Goal: Task Accomplishment & Management: Manage account settings

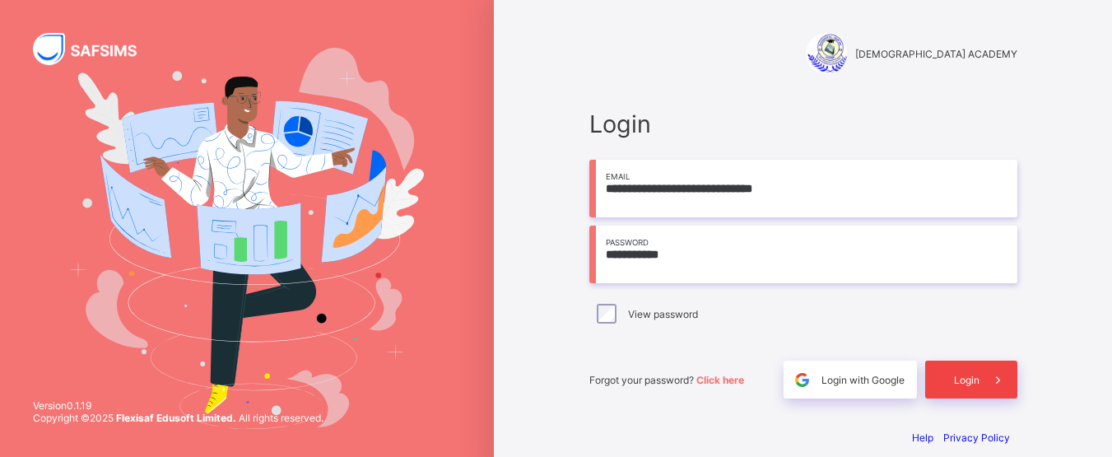
click at [963, 380] on span "Login" at bounding box center [967, 380] width 26 height 12
type input "**********"
click at [963, 379] on span "Login" at bounding box center [967, 380] width 26 height 12
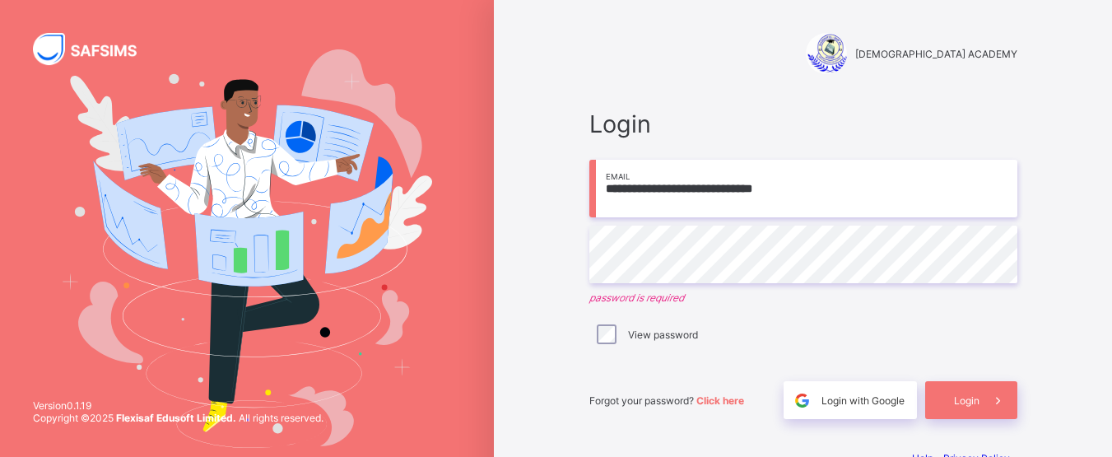
click at [867, 166] on input "**********" at bounding box center [803, 189] width 428 height 58
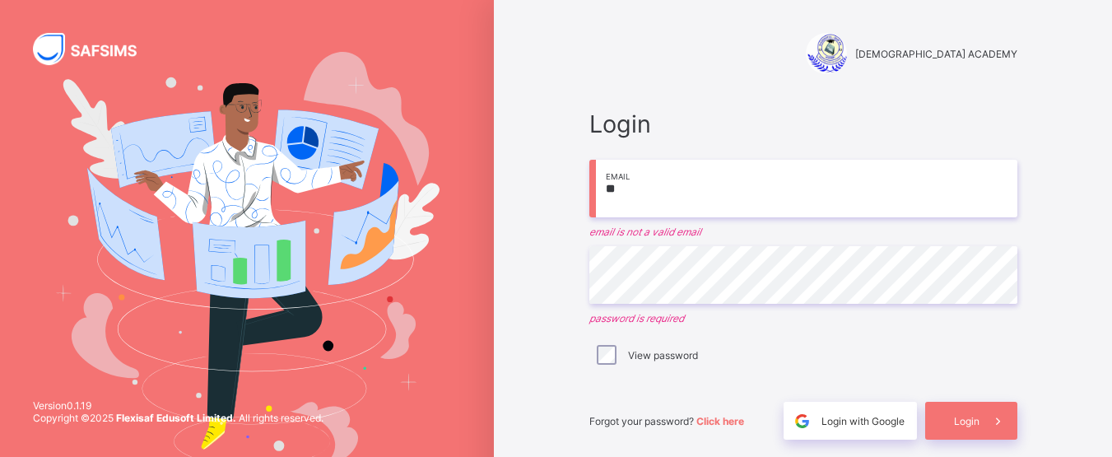
type input "*"
type input "**********"
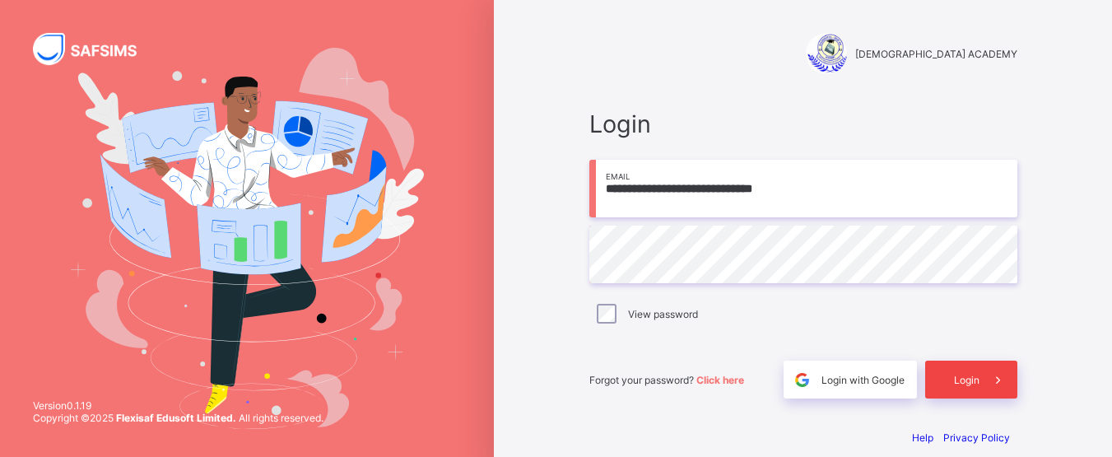
click at [944, 380] on div "Login" at bounding box center [971, 379] width 92 height 38
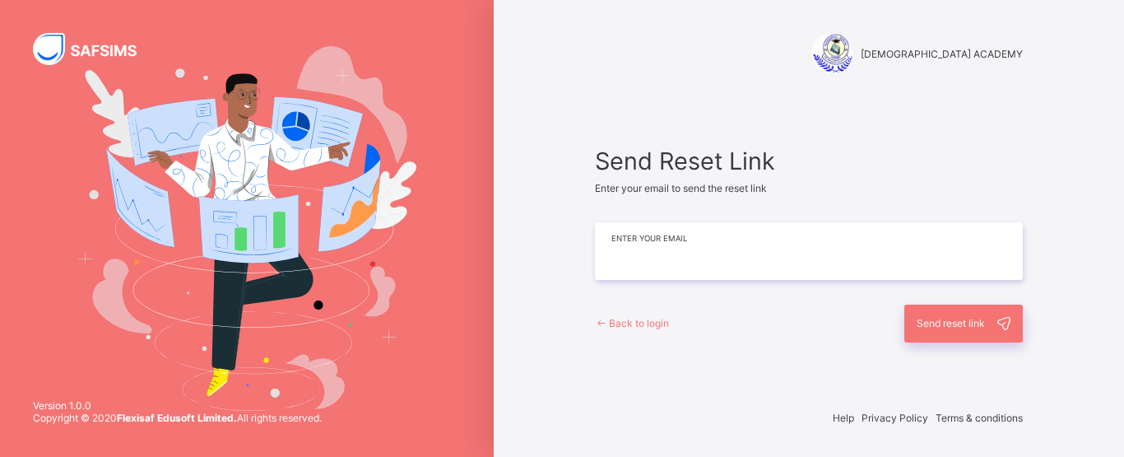
click at [697, 266] on input "email" at bounding box center [809, 251] width 428 height 58
type input "**********"
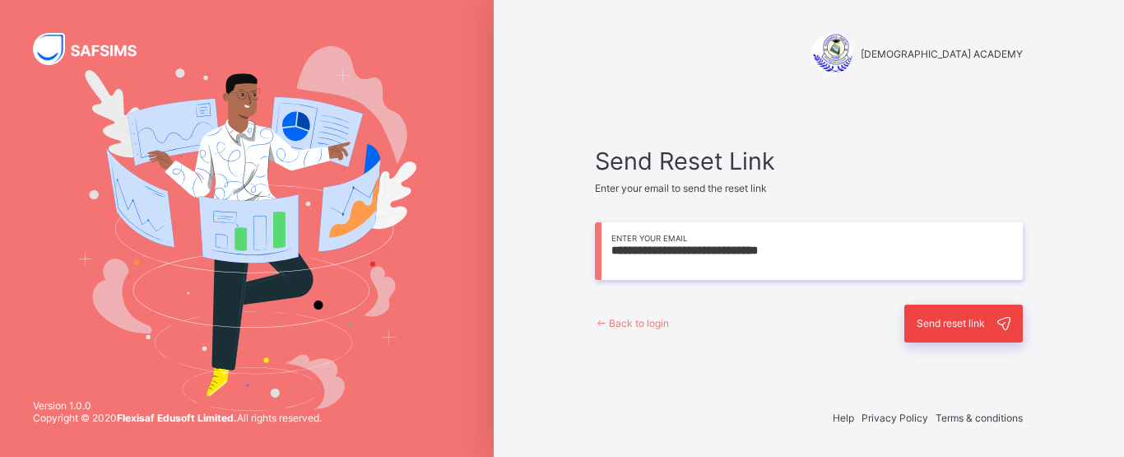
click at [921, 322] on span "Send reset link" at bounding box center [951, 323] width 68 height 12
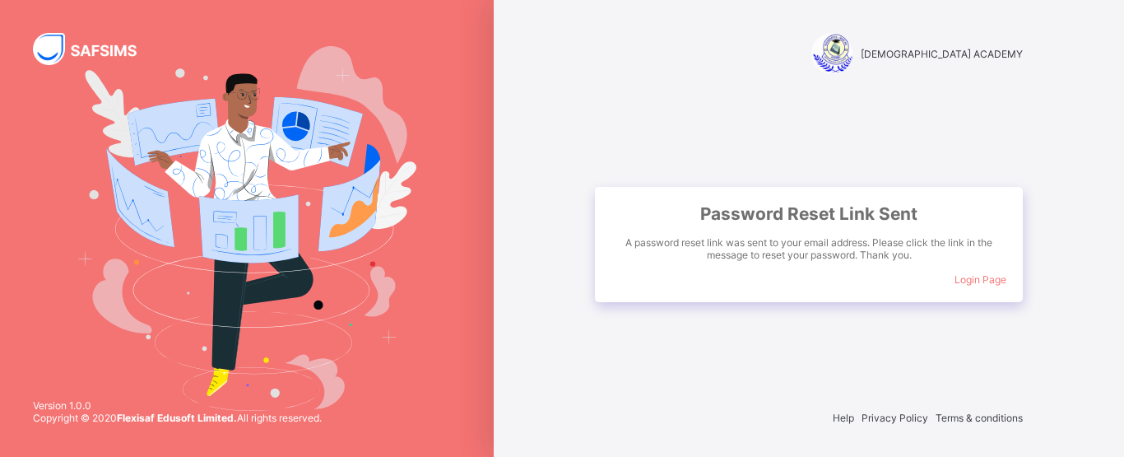
click at [988, 282] on span "Login Page" at bounding box center [981, 279] width 52 height 12
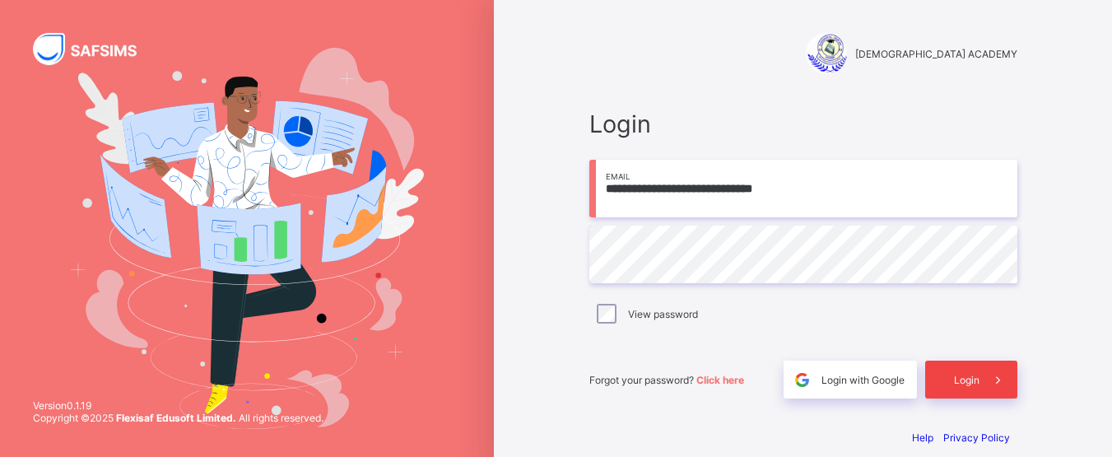
click at [965, 374] on span "Login" at bounding box center [967, 380] width 26 height 12
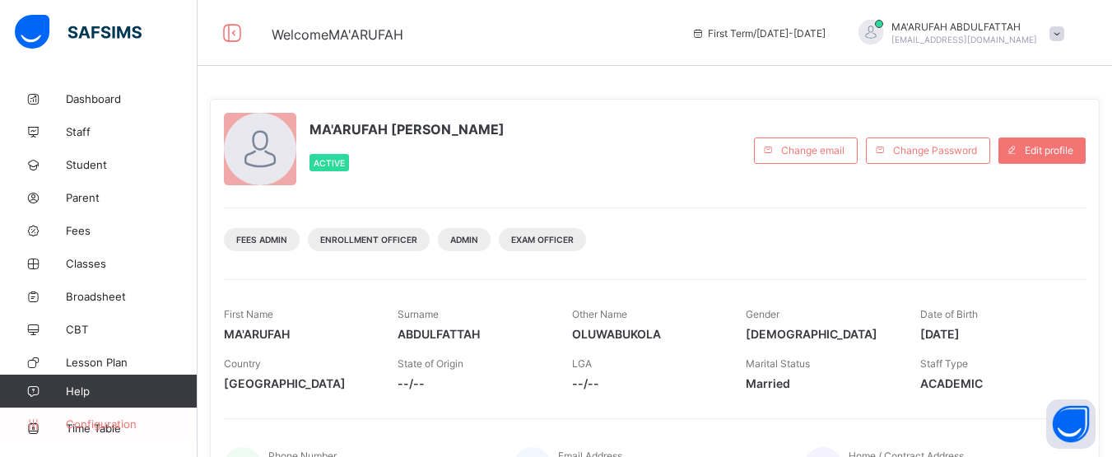
click at [135, 427] on span "Configuration" at bounding box center [131, 423] width 131 height 13
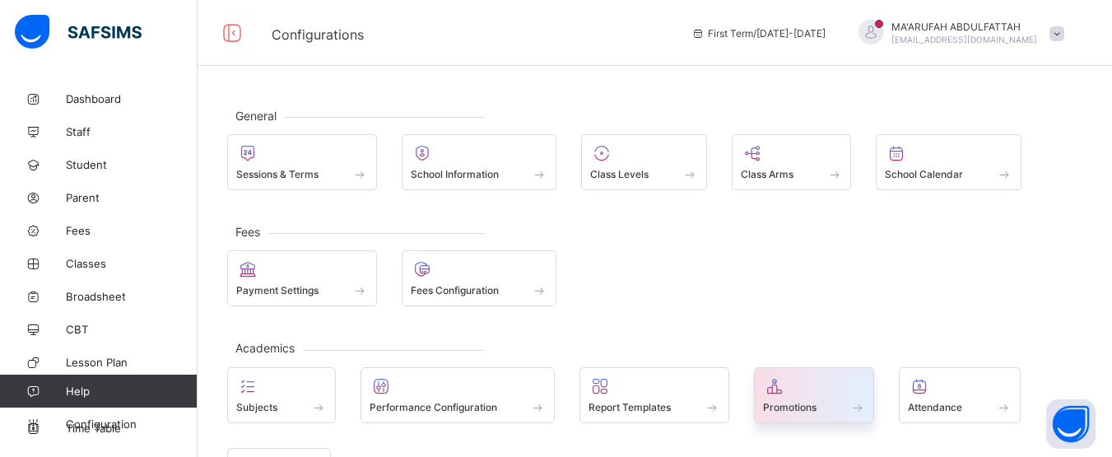
click at [852, 397] on span at bounding box center [814, 398] width 103 height 4
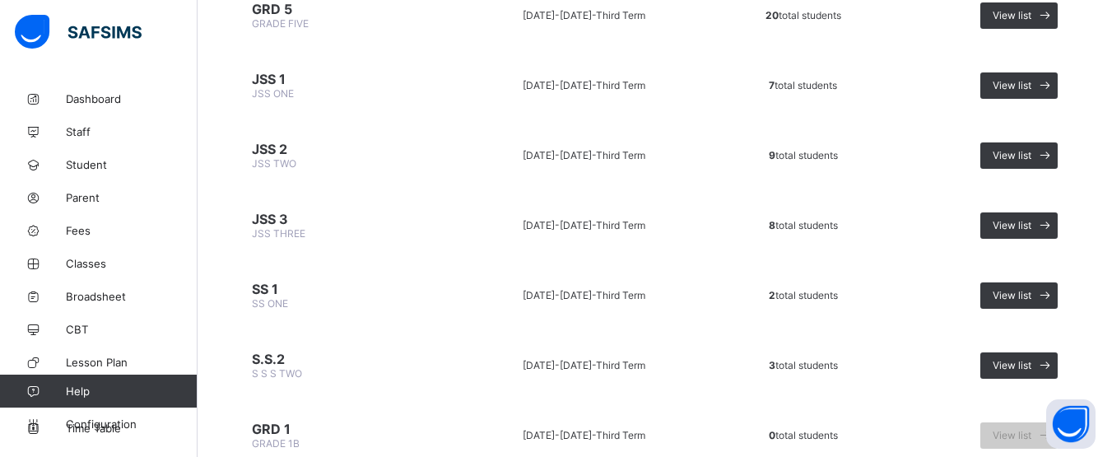
scroll to position [700, 0]
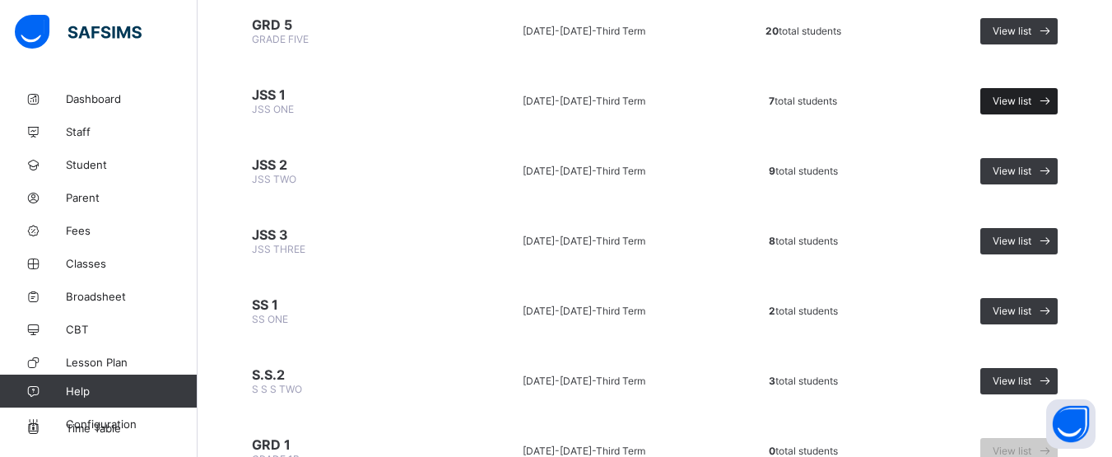
click at [1045, 106] on span at bounding box center [1044, 101] width 26 height 26
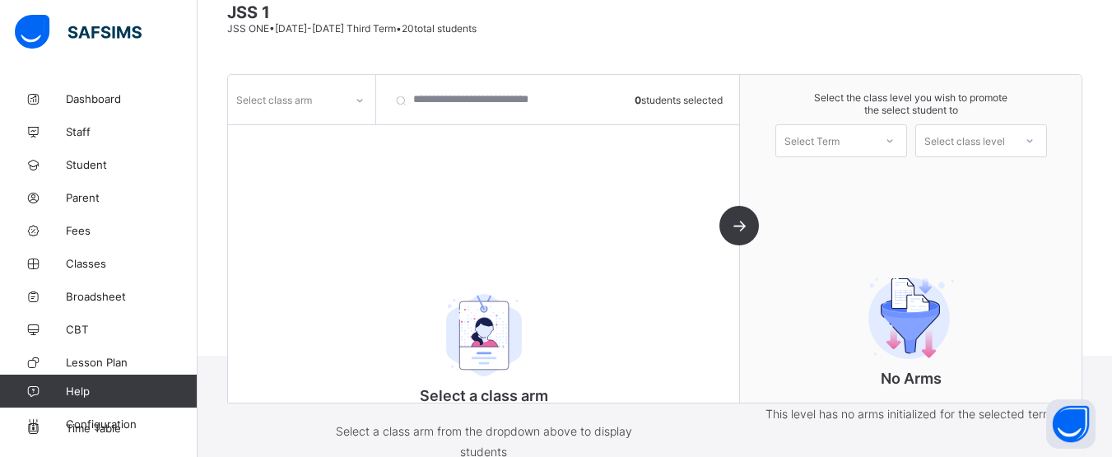
scroll to position [179, 0]
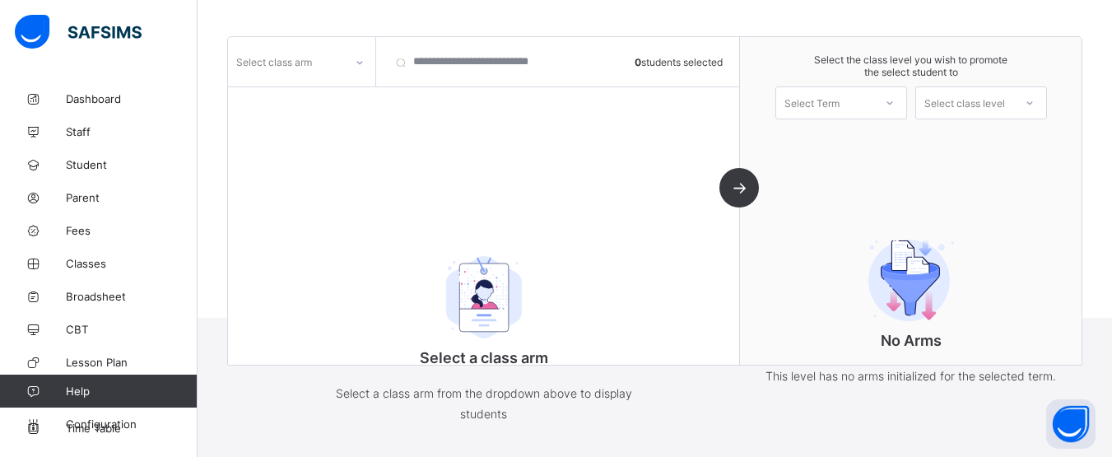
click at [885, 99] on div at bounding box center [890, 103] width 30 height 28
click at [855, 148] on div "First Term [DATE]-[DATE]" at bounding box center [841, 146] width 130 height 38
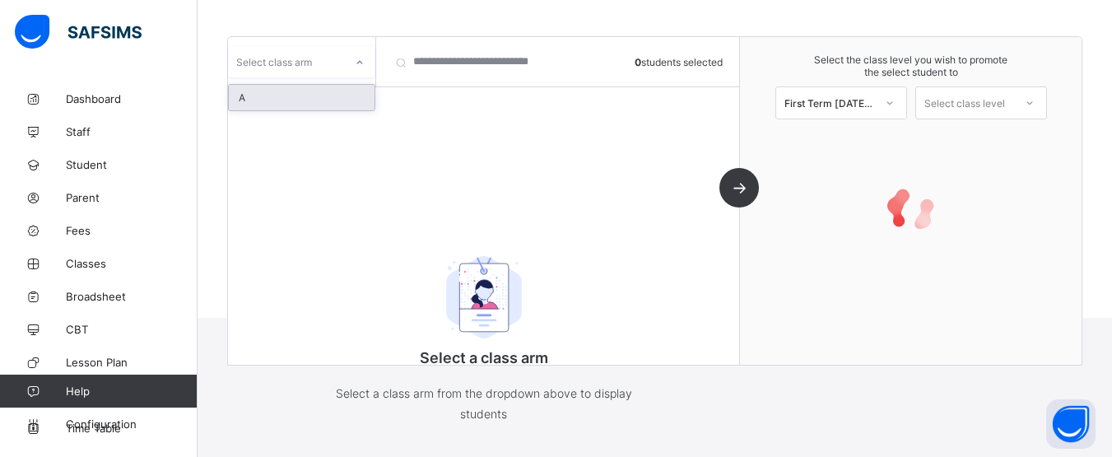
click at [340, 73] on div "Select class arm" at bounding box center [301, 61] width 147 height 31
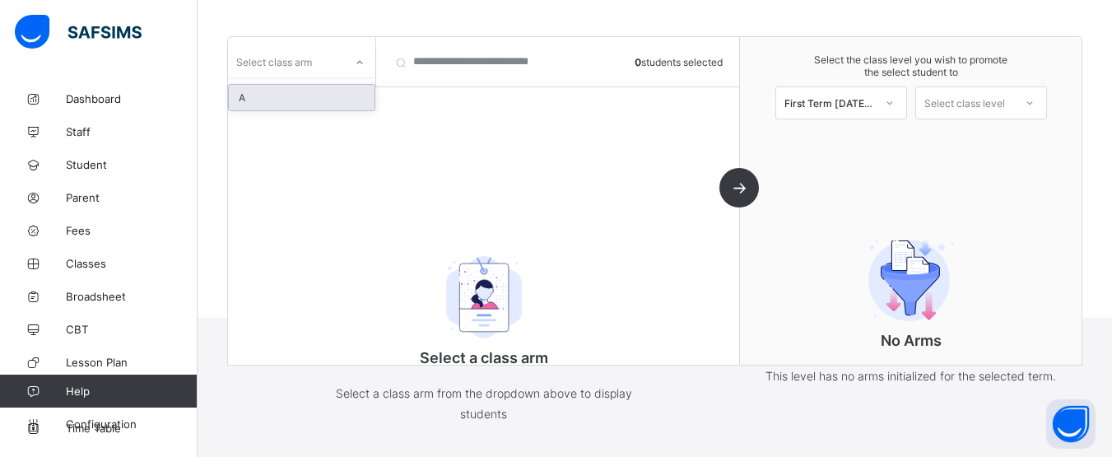
click at [329, 100] on div "A" at bounding box center [302, 98] width 146 height 26
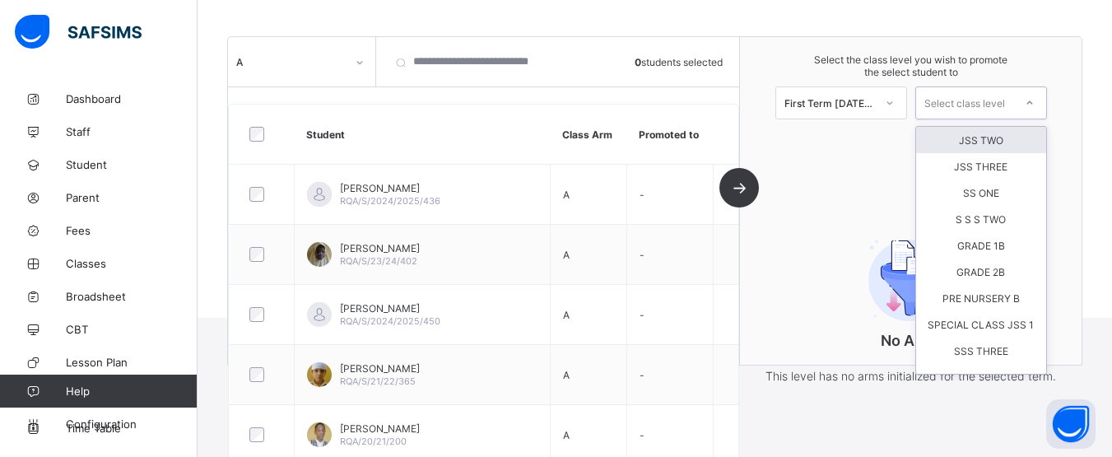
click at [993, 91] on div "Select class level" at bounding box center [981, 102] width 132 height 33
click at [990, 150] on div "JSS TWO" at bounding box center [981, 140] width 130 height 26
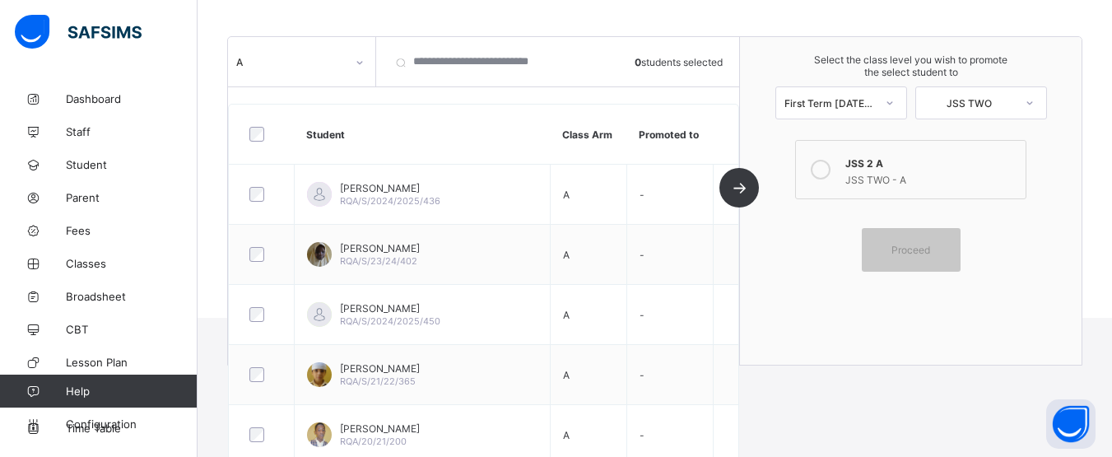
click at [830, 162] on icon at bounding box center [821, 170] width 20 height 20
click at [923, 240] on div "Proceed" at bounding box center [911, 250] width 99 height 44
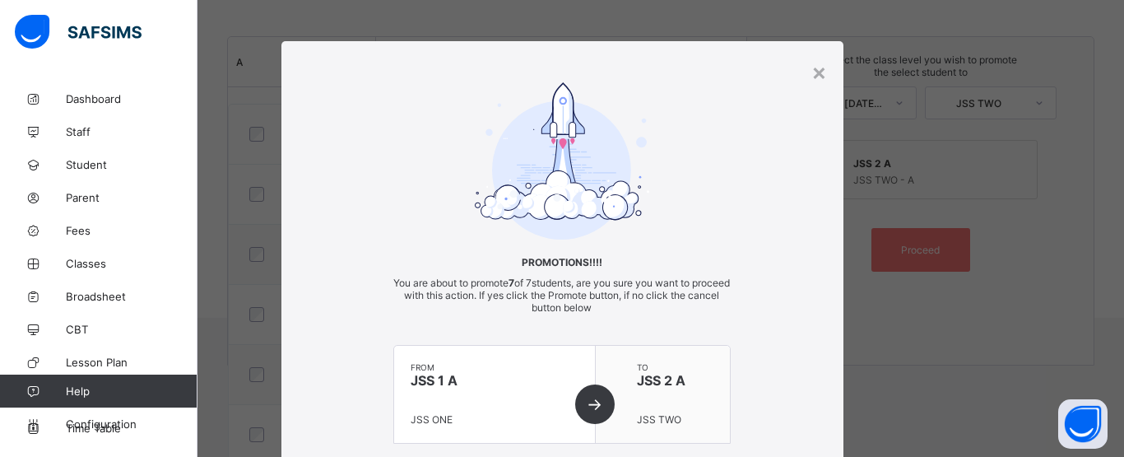
click at [824, 440] on div "Promotions!!!! You are about to promote 7 of 7 students, are you sure you want …" at bounding box center [562, 279] width 562 height 394
drag, startPoint x: 824, startPoint y: 440, endPoint x: 1123, endPoint y: 414, distance: 300.7
click at [1111, 414] on div "× Promotions!!!! You are about to promote 7 of 7 students, are you sure you wan…" at bounding box center [562, 228] width 1124 height 457
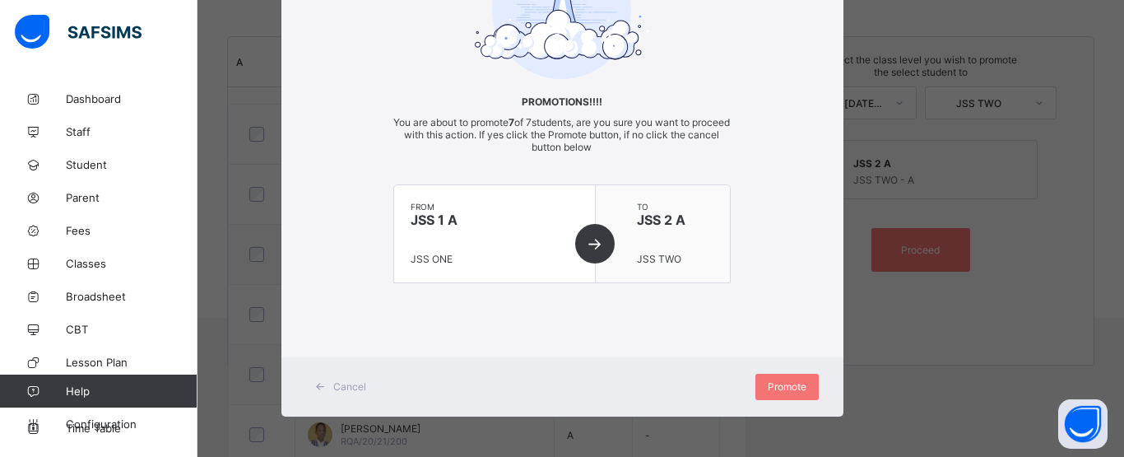
scroll to position [161, 0]
click at [779, 377] on div "Promote" at bounding box center [787, 386] width 63 height 26
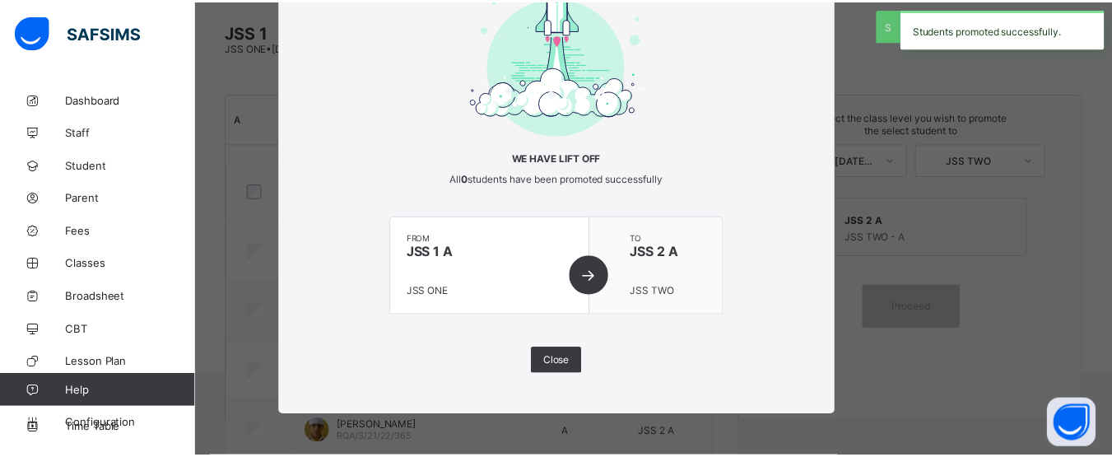
scroll to position [179, 0]
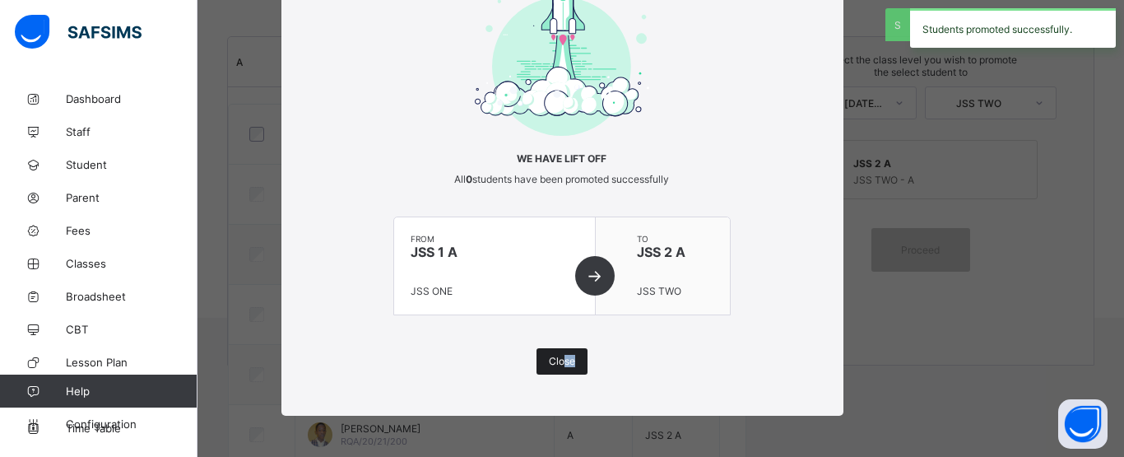
drag, startPoint x: 565, startPoint y: 381, endPoint x: 560, endPoint y: 360, distance: 21.2
click at [560, 360] on div "× We have lift off All 0 students have been promoted successfully from JSS 1 A …" at bounding box center [562, 176] width 562 height 478
click at [560, 360] on span "Close" at bounding box center [562, 361] width 26 height 12
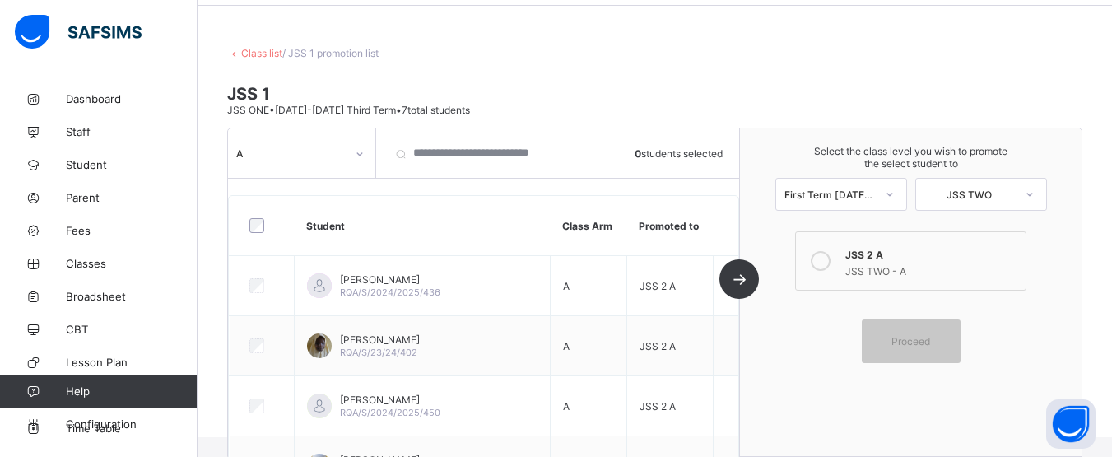
scroll to position [0, 0]
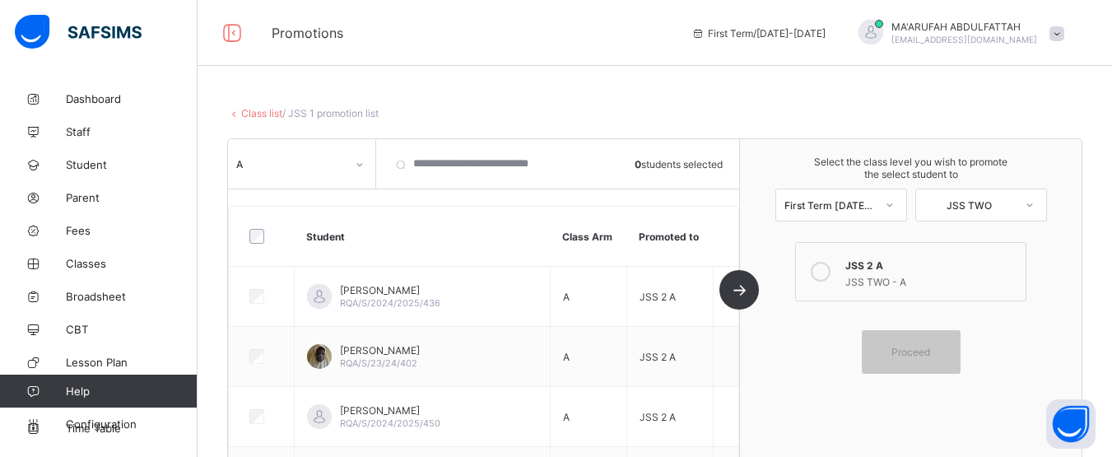
click at [259, 117] on link "Class list" at bounding box center [261, 113] width 41 height 12
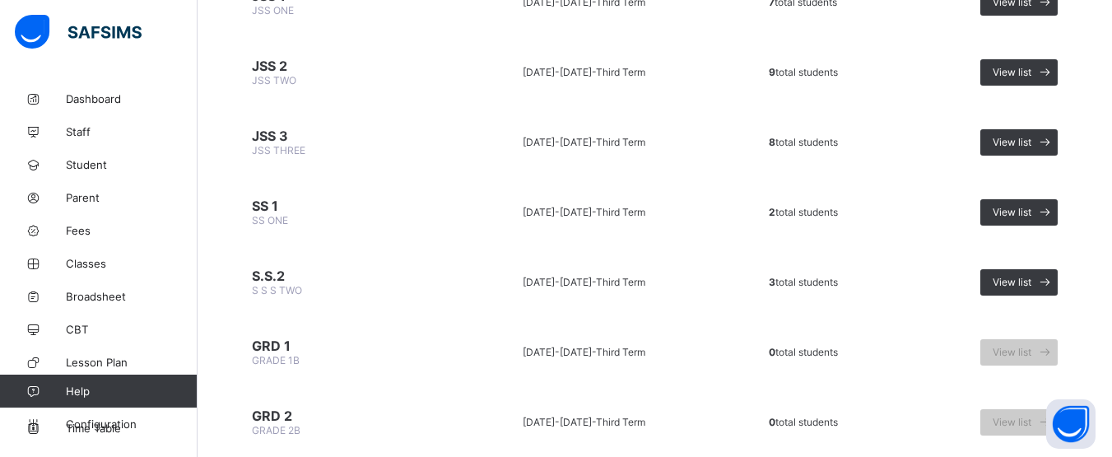
scroll to position [1198, 0]
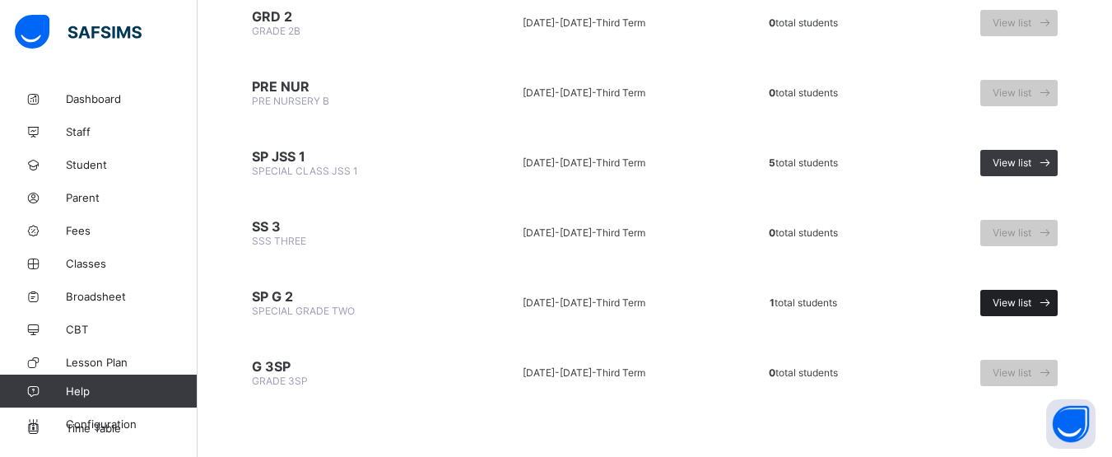
click at [1038, 291] on div "View list" at bounding box center [1018, 303] width 77 height 26
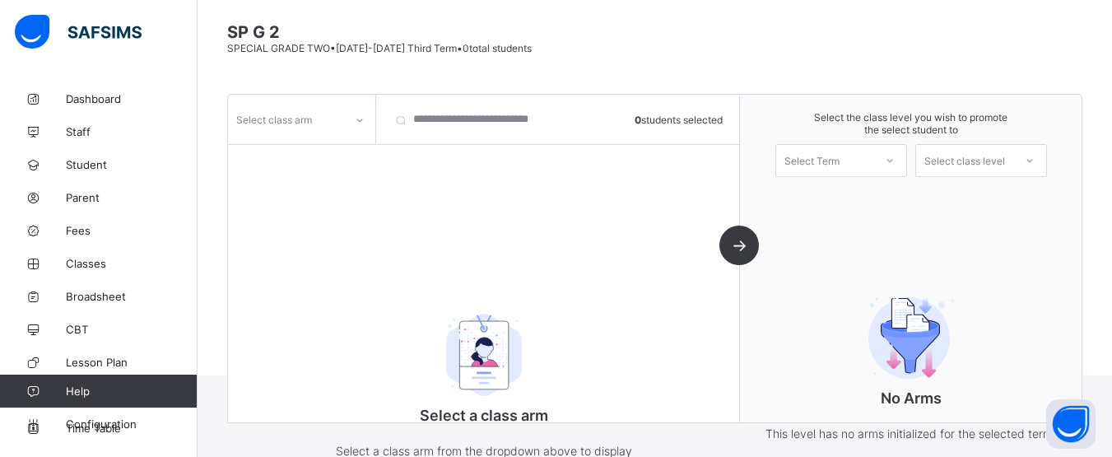
scroll to position [179, 0]
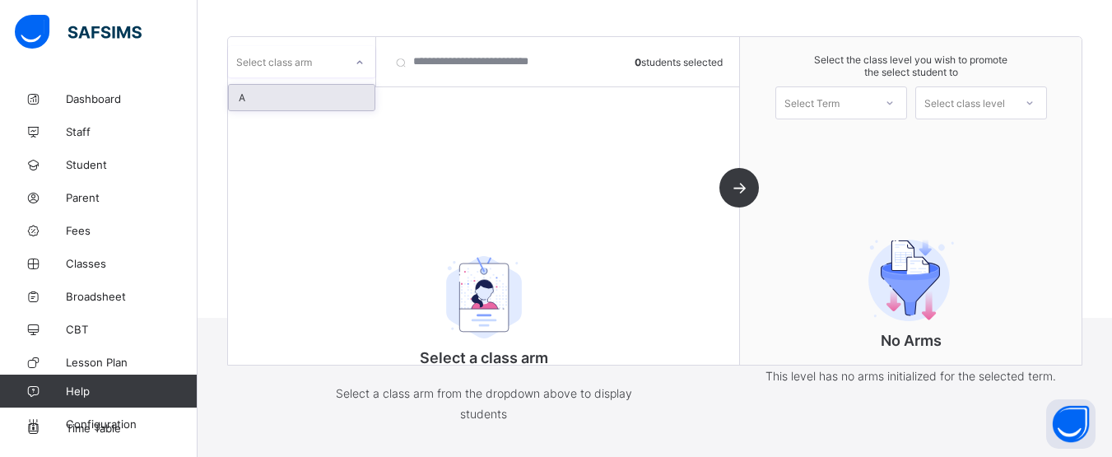
click at [352, 64] on div at bounding box center [360, 62] width 28 height 26
click at [298, 103] on div "A" at bounding box center [302, 98] width 146 height 26
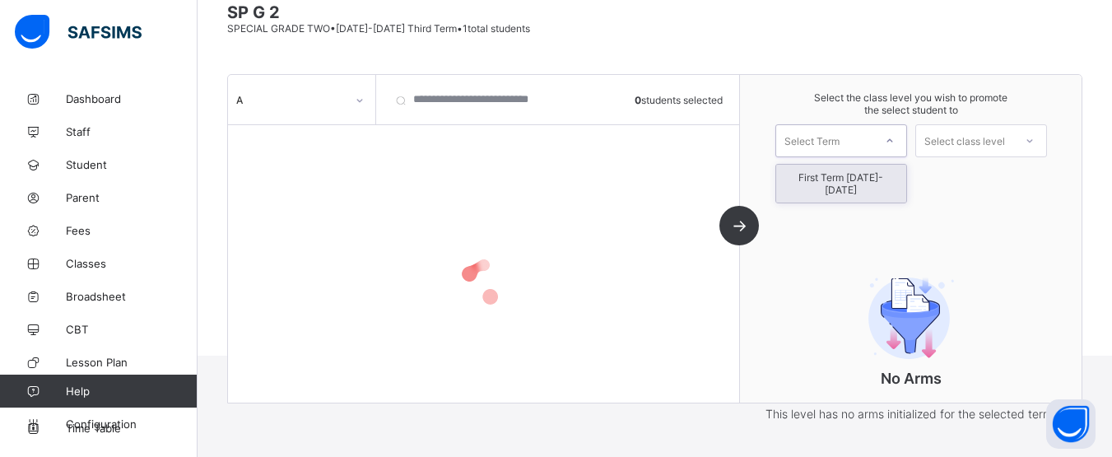
click at [810, 138] on div "Select Term" at bounding box center [811, 140] width 55 height 33
click at [824, 185] on div "First Term [DATE]-[DATE]" at bounding box center [841, 184] width 130 height 38
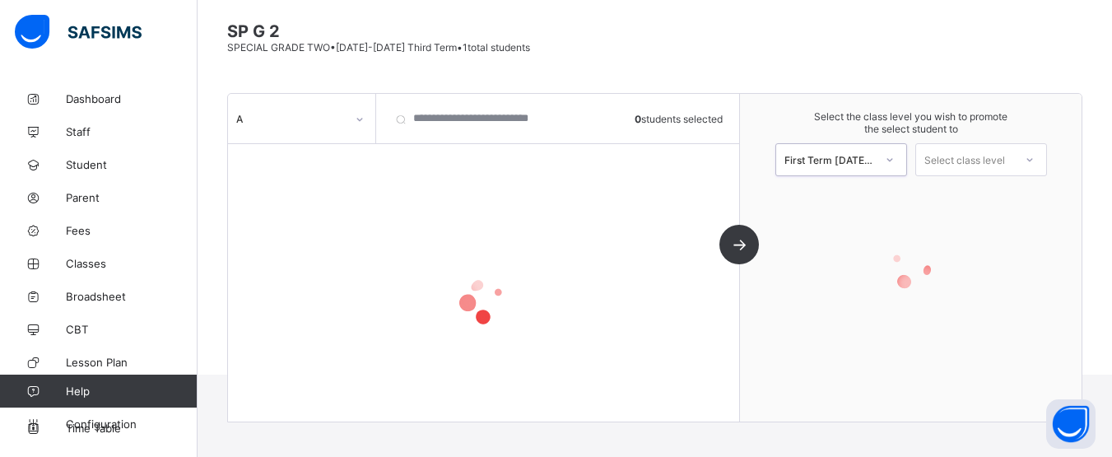
scroll to position [123, 0]
click at [941, 166] on div "Select class level" at bounding box center [964, 159] width 81 height 33
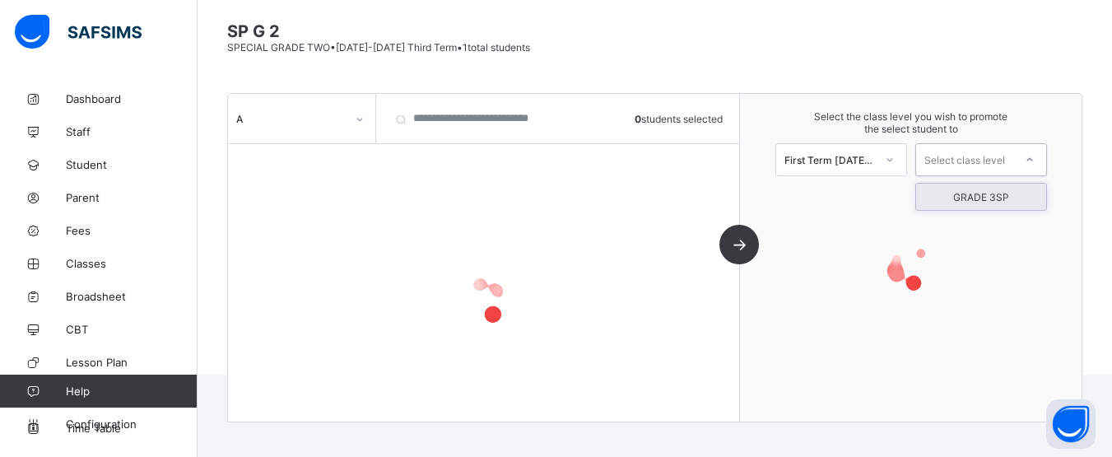
click at [956, 197] on div "GRADE 3SP" at bounding box center [981, 197] width 130 height 26
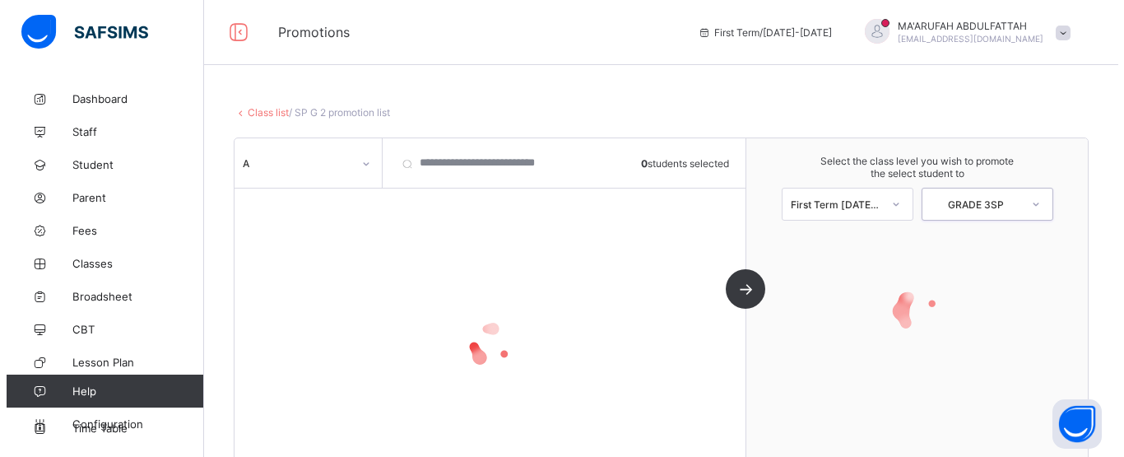
scroll to position [0, 0]
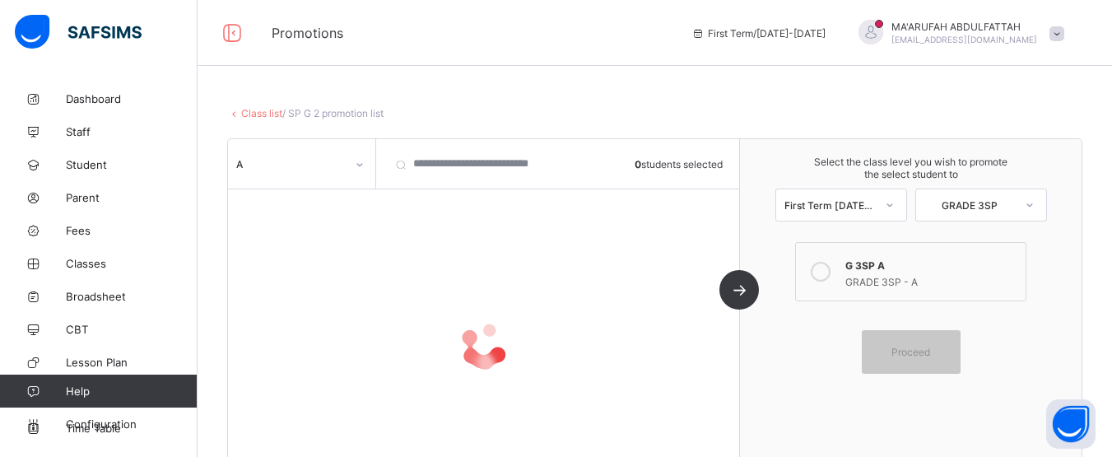
click at [829, 273] on icon at bounding box center [821, 272] width 20 height 20
click at [346, 171] on div at bounding box center [360, 164] width 28 height 26
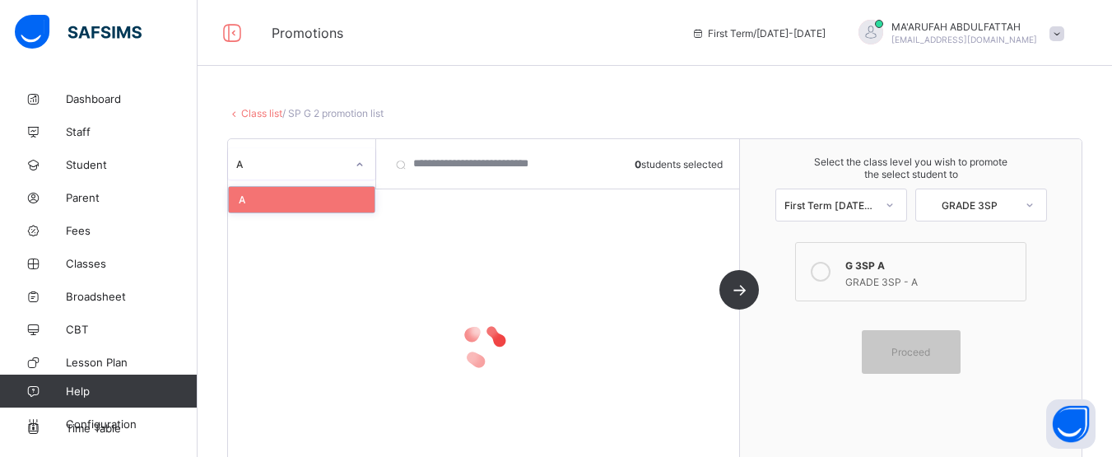
click at [346, 171] on div at bounding box center [360, 164] width 28 height 26
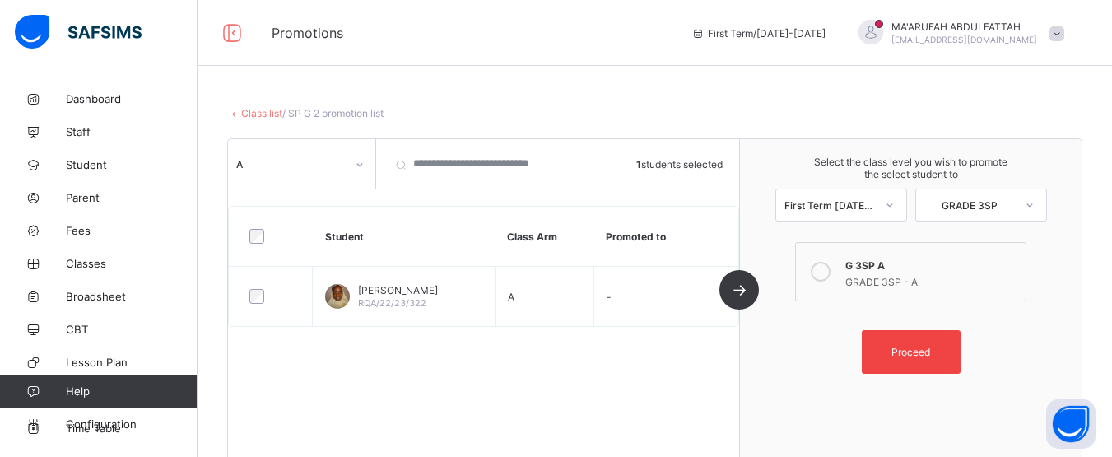
click at [928, 333] on div "Proceed" at bounding box center [911, 352] width 99 height 44
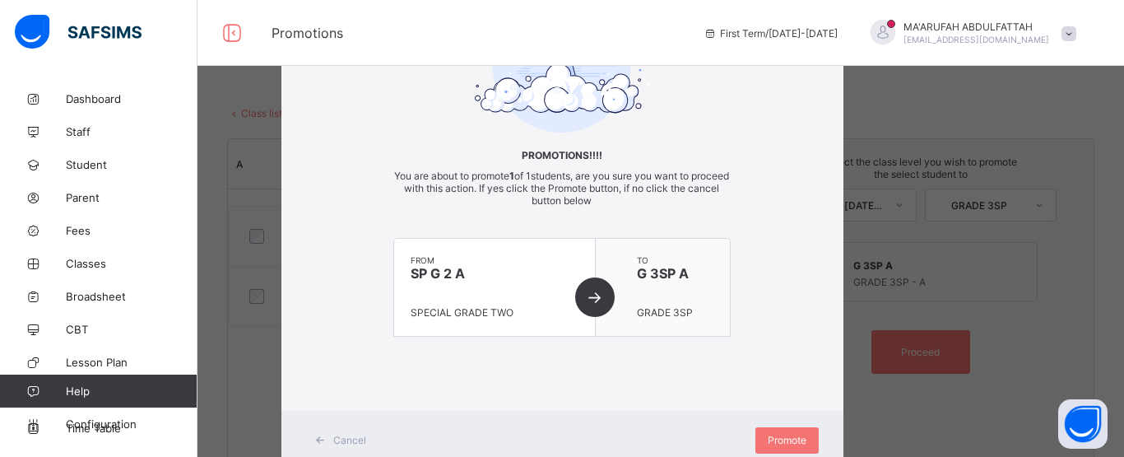
scroll to position [161, 0]
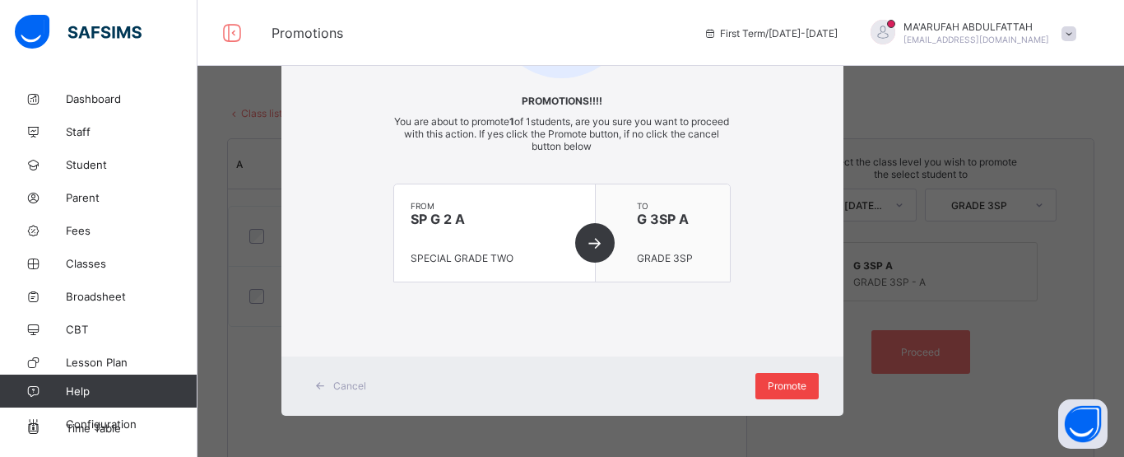
click at [771, 379] on div "Promote" at bounding box center [787, 386] width 63 height 26
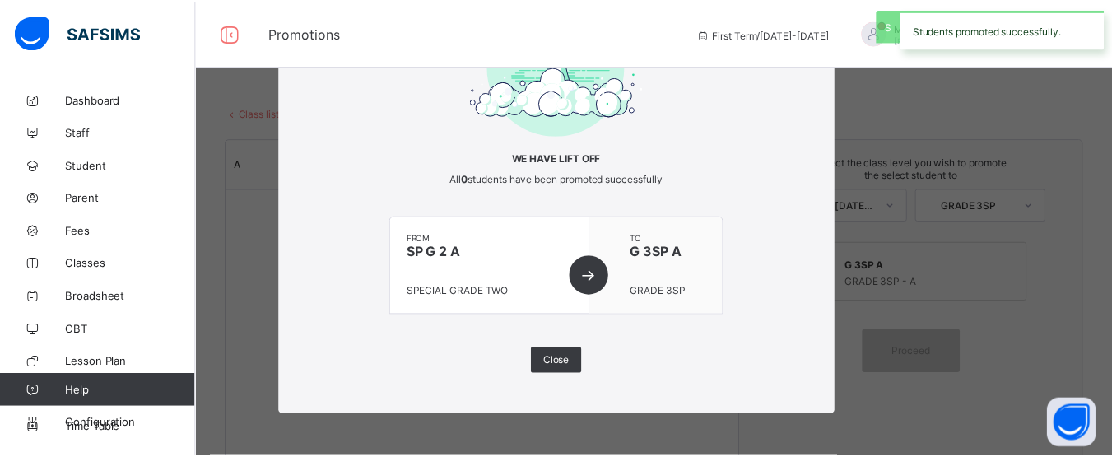
scroll to position [104, 0]
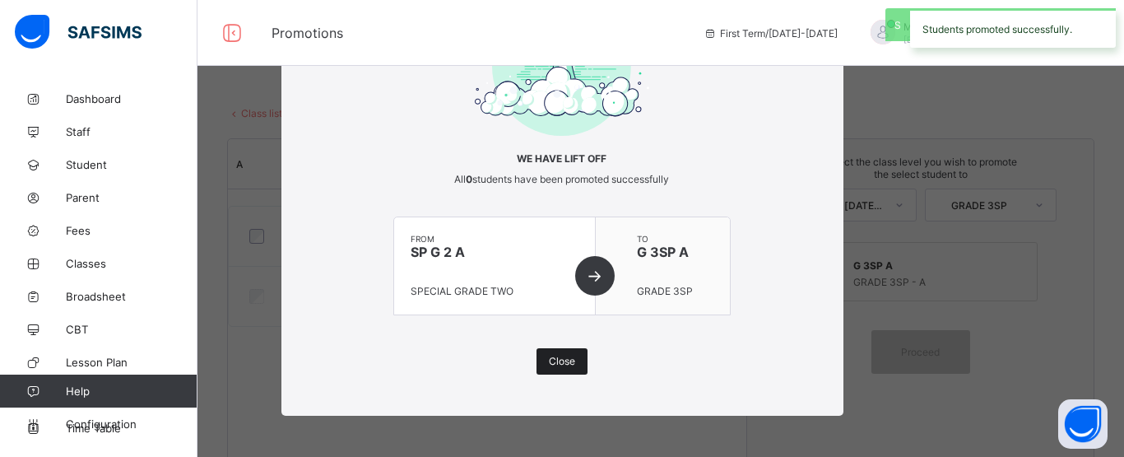
click at [560, 357] on span "Close" at bounding box center [562, 361] width 26 height 12
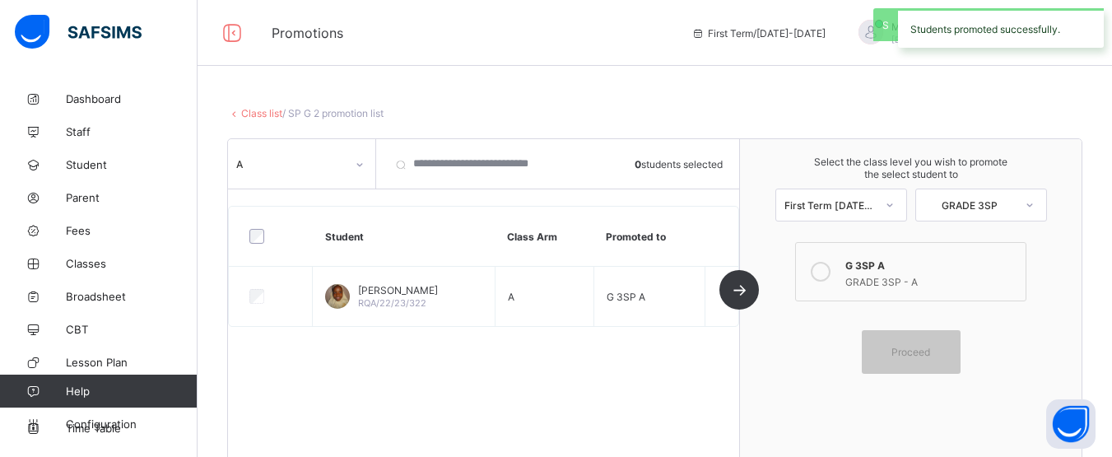
click at [259, 113] on link "Class list" at bounding box center [261, 113] width 41 height 12
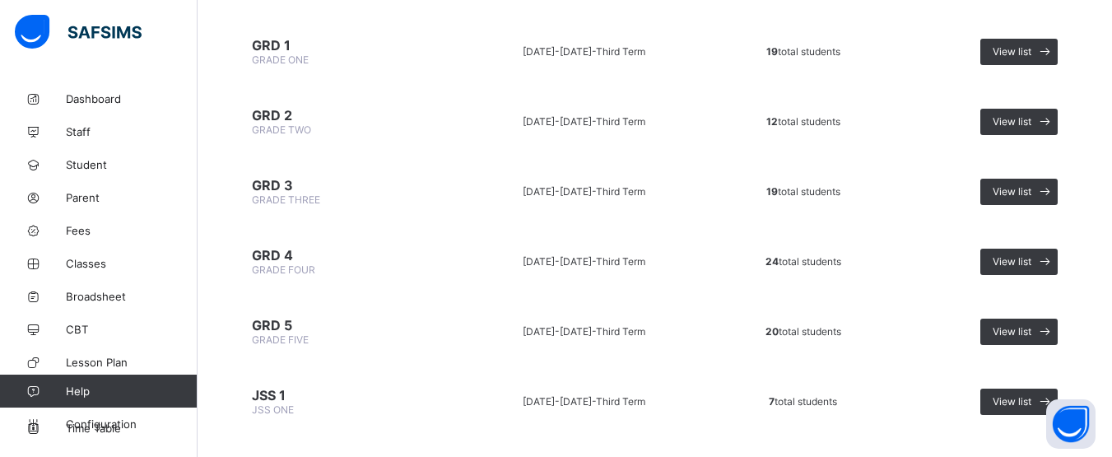
scroll to position [1198, 0]
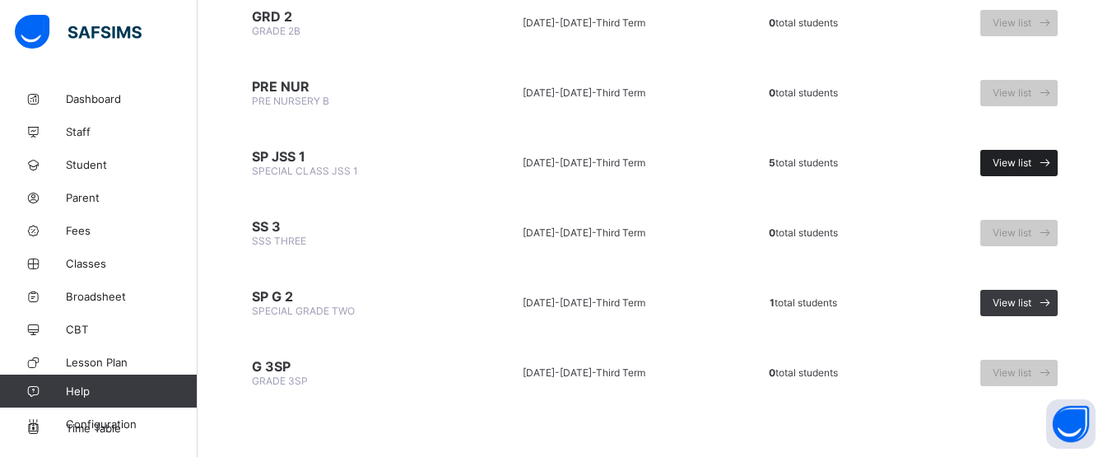
click at [1024, 157] on span "View list" at bounding box center [1012, 162] width 39 height 12
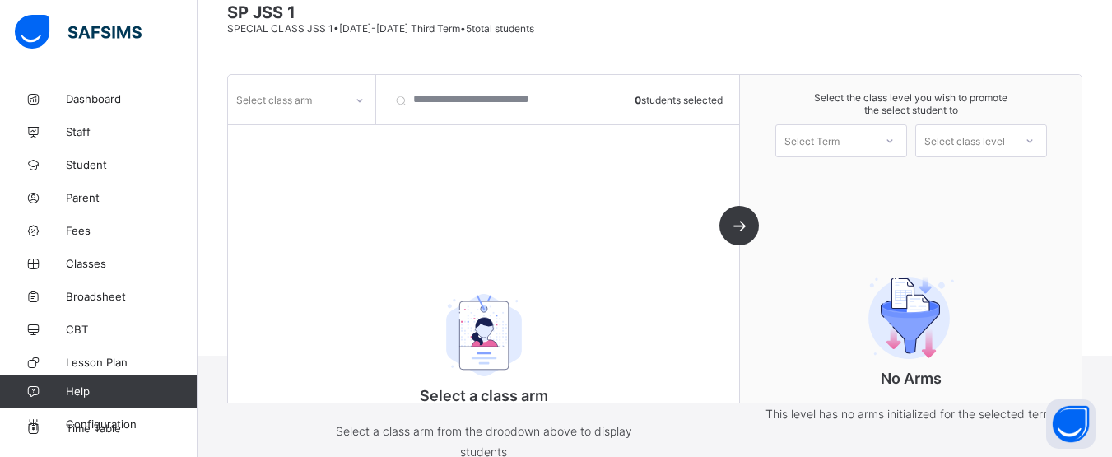
scroll to position [179, 0]
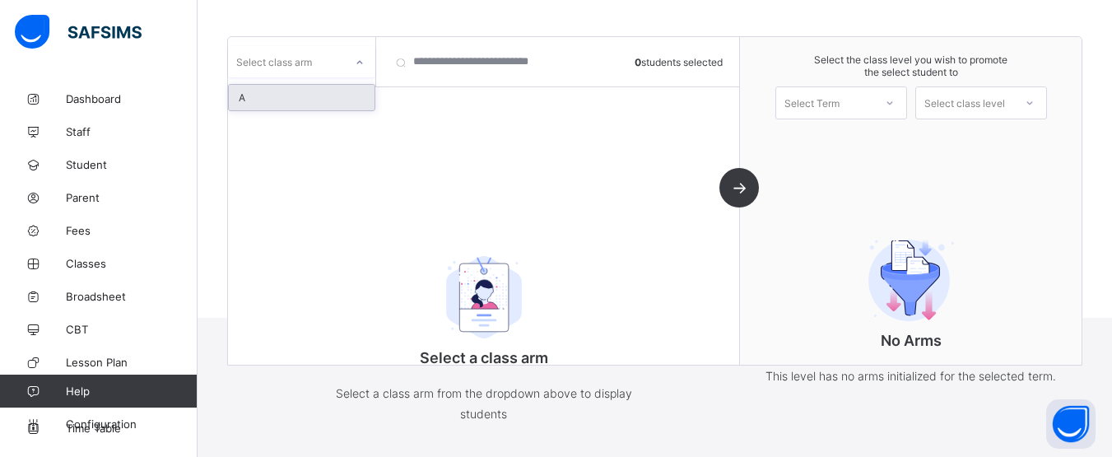
click at [347, 61] on div at bounding box center [360, 62] width 28 height 26
click at [302, 95] on div "A" at bounding box center [302, 98] width 146 height 26
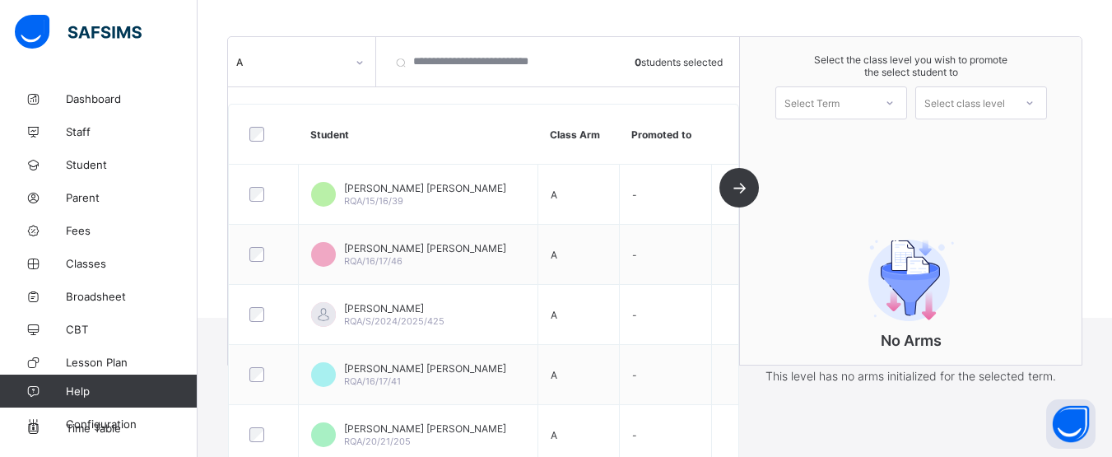
click at [801, 144] on div "Select the class level you wish to promote the select student to Select Term Se…" at bounding box center [911, 201] width 342 height 328
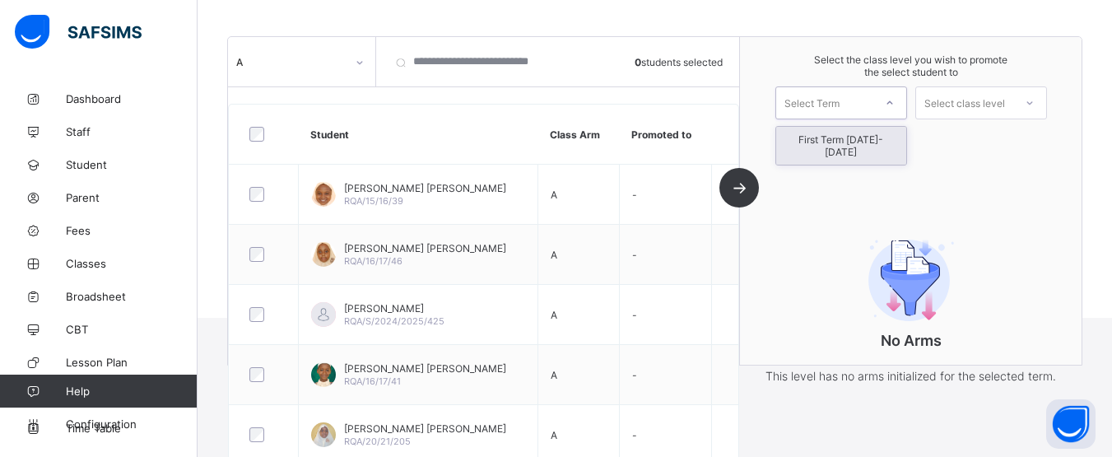
click at [823, 103] on div "Select Term" at bounding box center [811, 102] width 55 height 33
click at [821, 138] on div "First Term [DATE]-[DATE]" at bounding box center [841, 146] width 130 height 38
click at [1015, 121] on div "Select the class level you wish to promote the select student to First Term [DA…" at bounding box center [911, 86] width 342 height 99
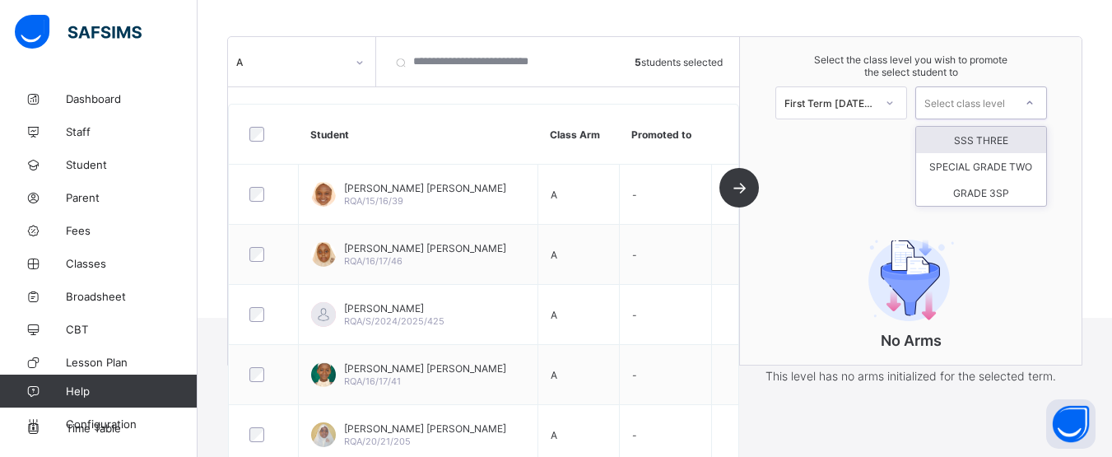
click at [1005, 105] on div "Select class level" at bounding box center [964, 102] width 81 height 33
click at [965, 99] on div "Select class level" at bounding box center [964, 102] width 81 height 33
type input "***"
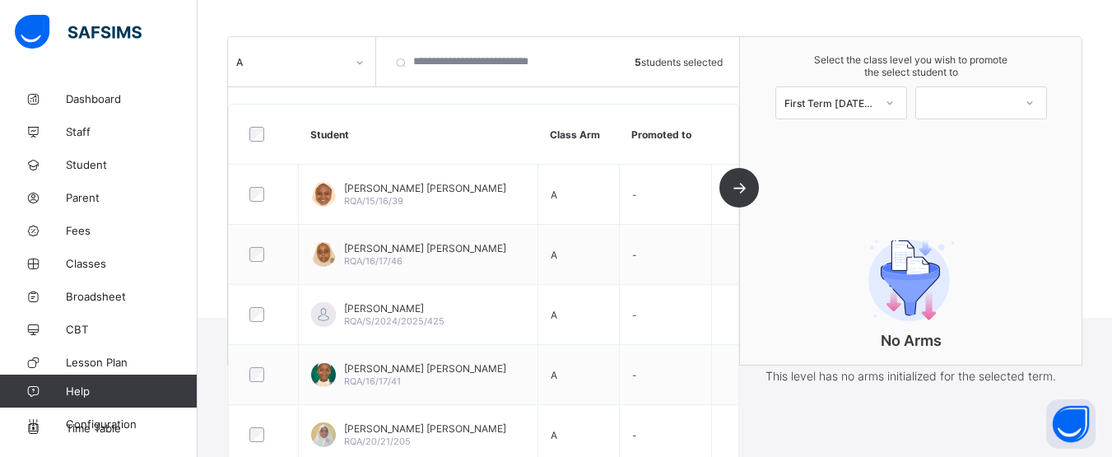
click at [1081, 192] on div "Select the class level you wish to promote the select student to First Term [DA…" at bounding box center [911, 201] width 342 height 328
click at [682, 137] on th "Promoted to" at bounding box center [665, 135] width 92 height 60
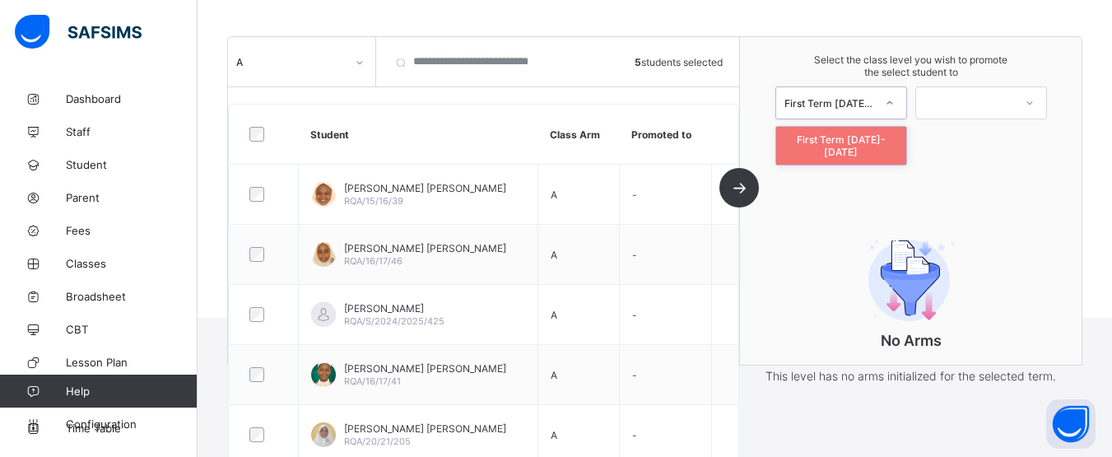
click at [846, 98] on div "First Term [DATE]-[DATE]" at bounding box center [829, 103] width 91 height 12
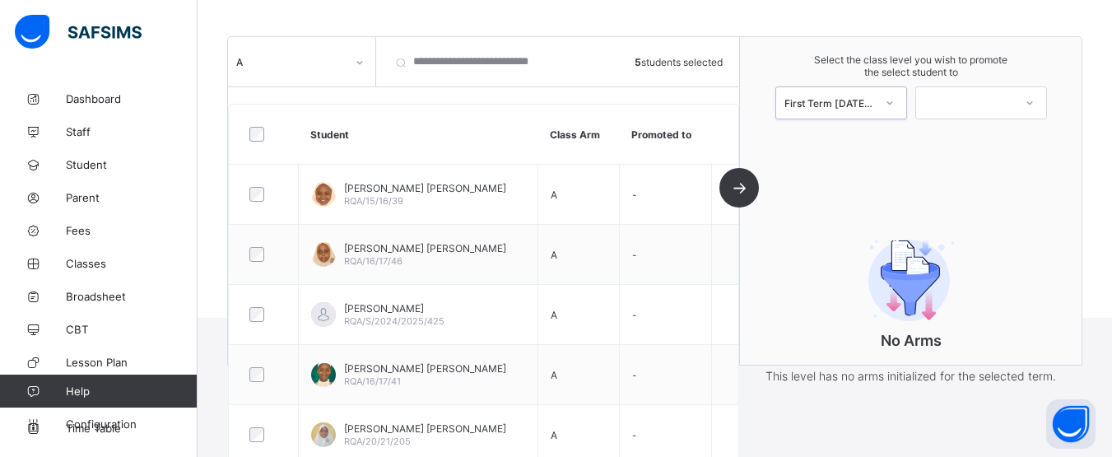
click at [846, 98] on div "First Term [DATE]-[DATE]" at bounding box center [829, 103] width 91 height 12
click at [102, 431] on link "Configuration" at bounding box center [98, 423] width 197 height 33
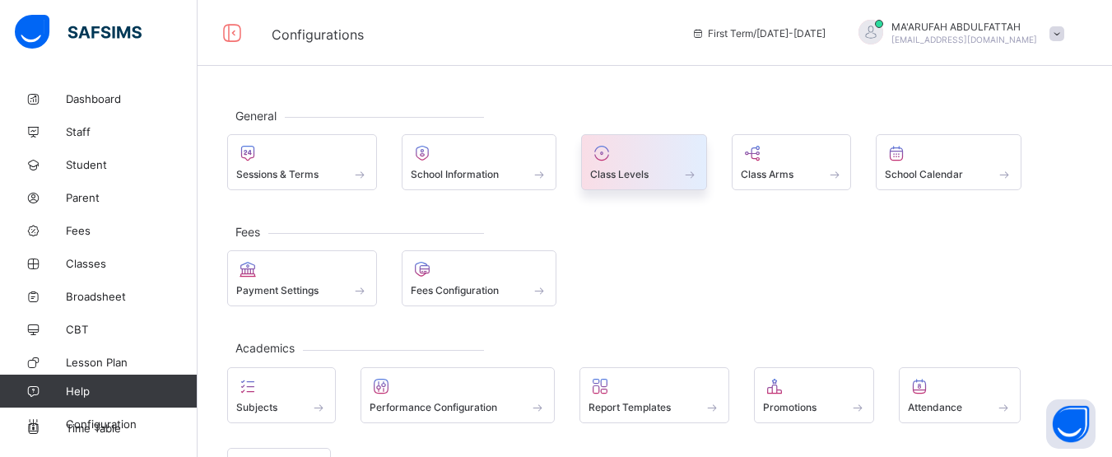
click at [686, 160] on div at bounding box center [644, 153] width 108 height 20
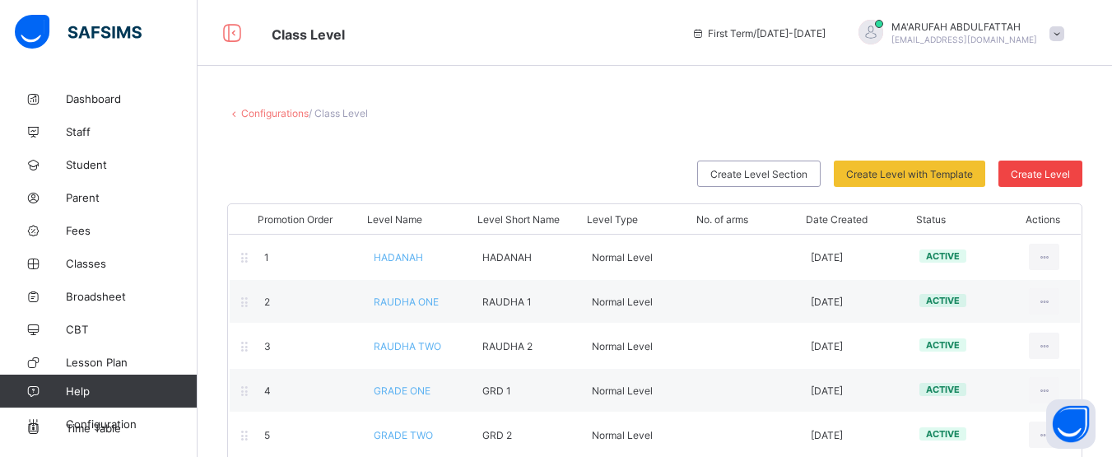
click at [1065, 168] on span "Create Level" at bounding box center [1040, 174] width 59 height 12
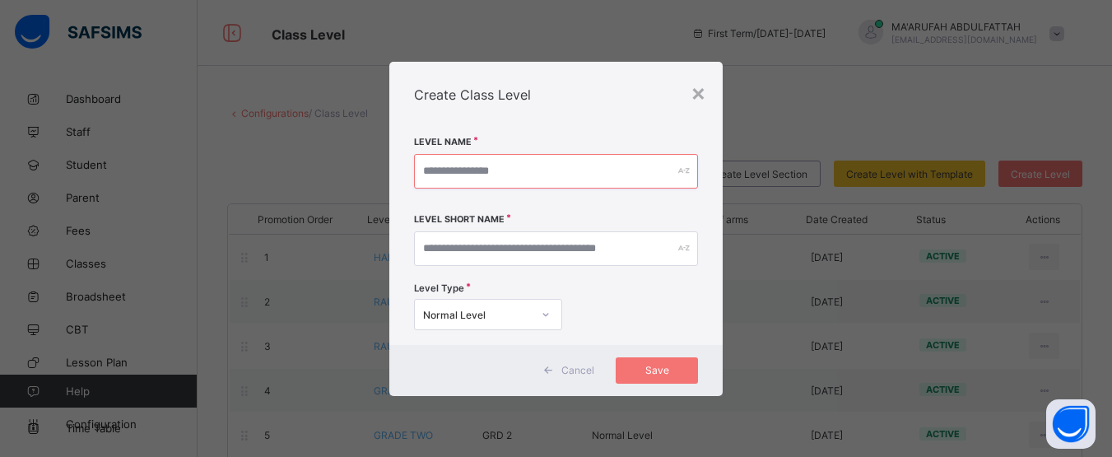
click at [464, 170] on input "text" at bounding box center [556, 171] width 284 height 35
click at [690, 96] on div "Create Class Level" at bounding box center [555, 95] width 333 height 66
click at [696, 97] on div "×" at bounding box center [699, 92] width 16 height 28
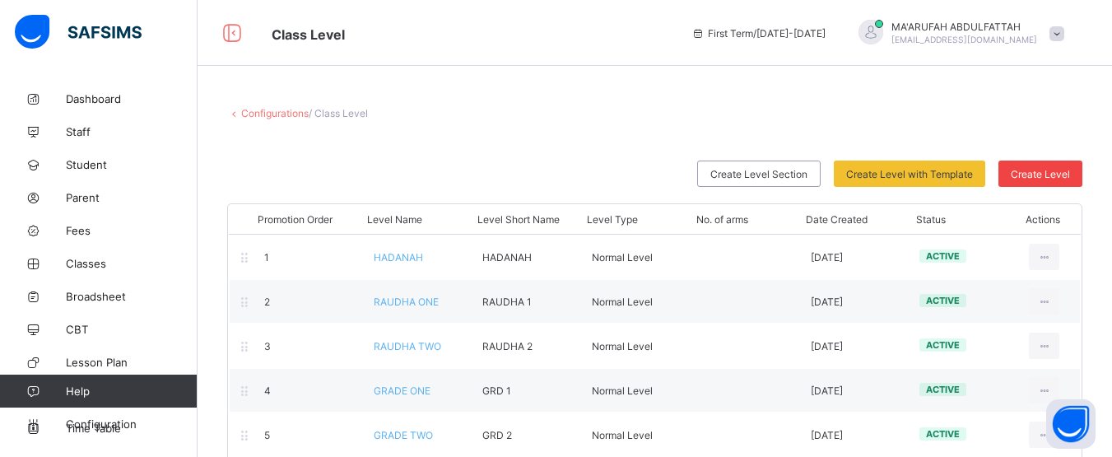
click at [1025, 170] on span "Create Level" at bounding box center [1040, 174] width 59 height 12
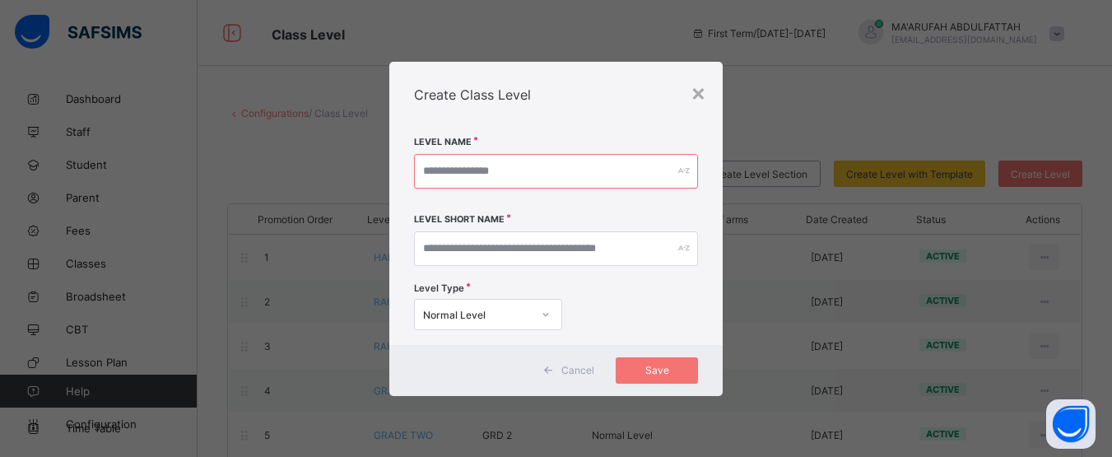
click at [562, 174] on input "text" at bounding box center [556, 171] width 284 height 35
type input "*********"
click at [533, 252] on input "text" at bounding box center [562, 248] width 288 height 35
click at [436, 249] on input "******" at bounding box center [562, 248] width 288 height 35
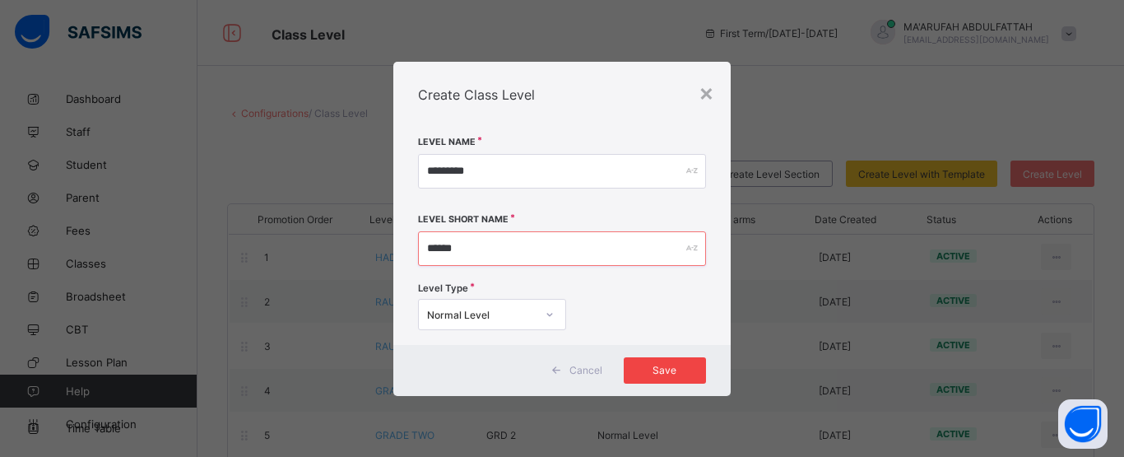
type input "******"
click at [674, 368] on span "Save" at bounding box center [665, 370] width 58 height 12
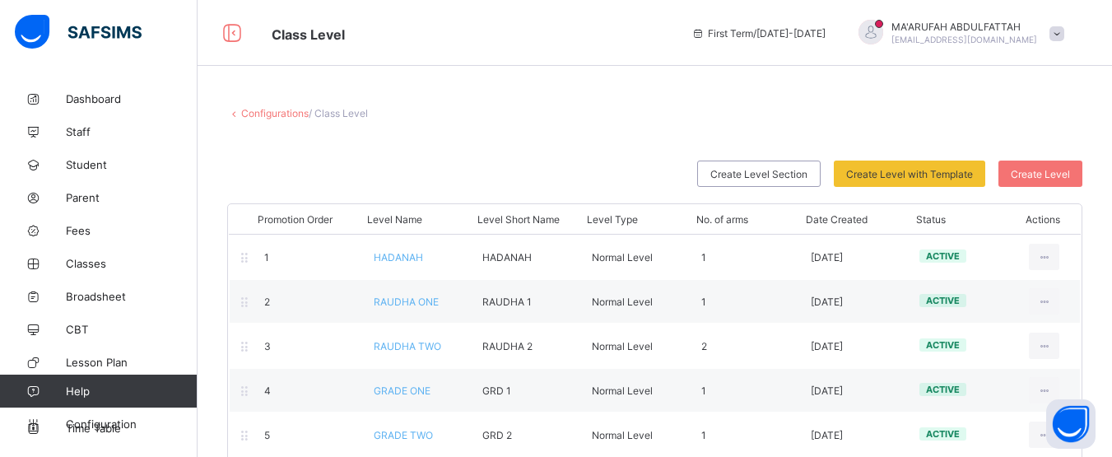
click at [261, 111] on link "Configurations" at bounding box center [274, 113] width 67 height 12
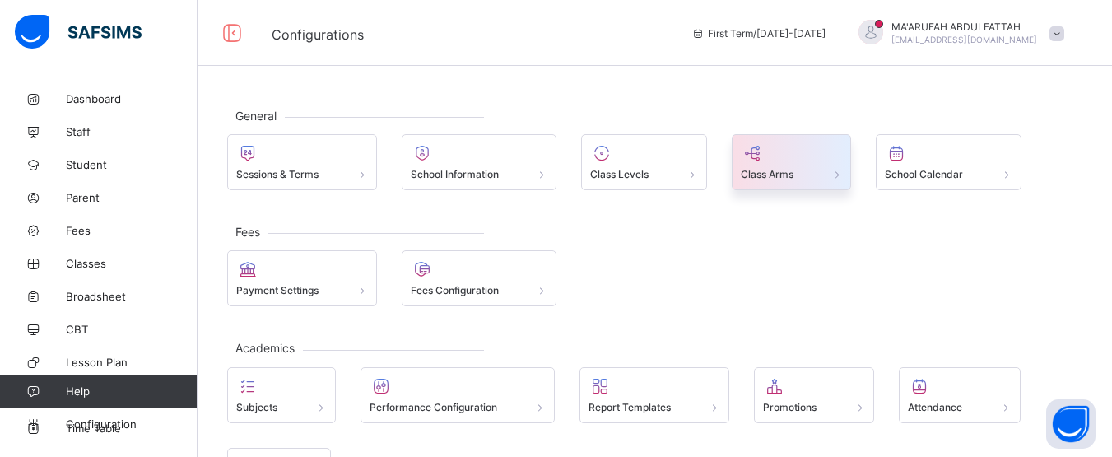
click at [789, 166] on span at bounding box center [792, 165] width 102 height 4
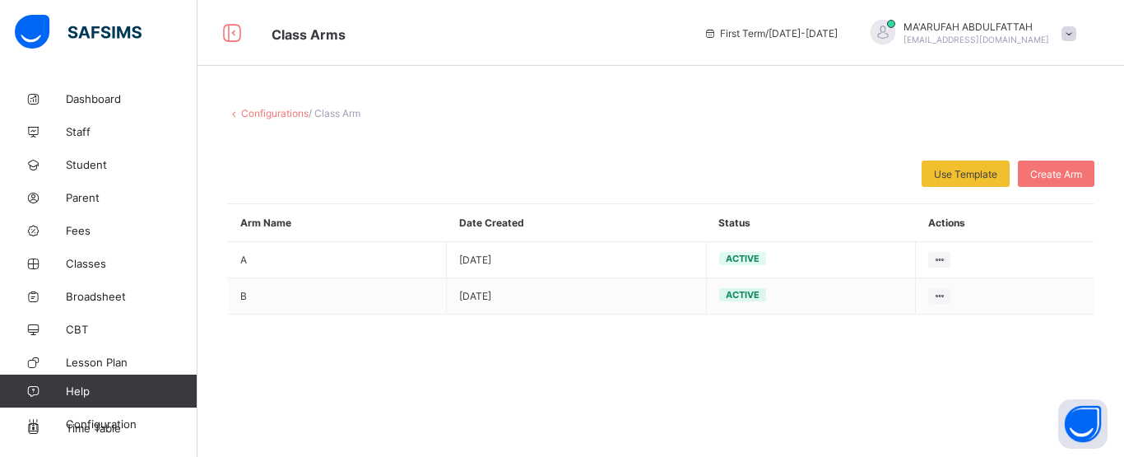
click at [271, 111] on link "Configurations" at bounding box center [274, 113] width 67 height 12
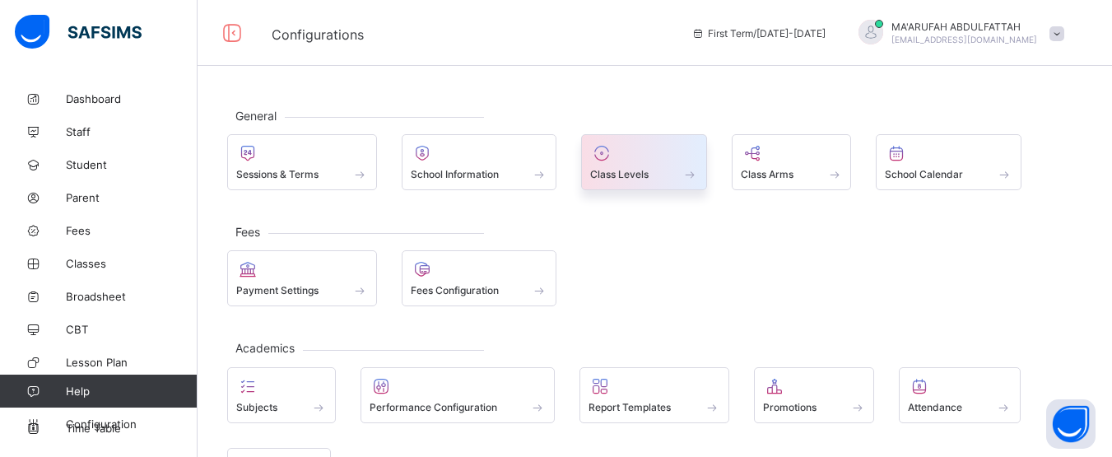
click at [644, 172] on span "Class Levels" at bounding box center [619, 174] width 58 height 12
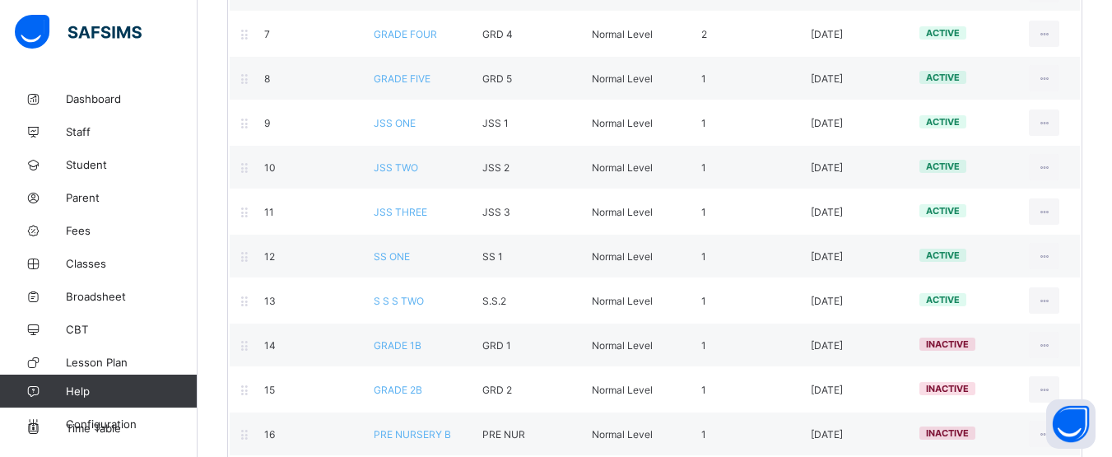
scroll to position [737, 0]
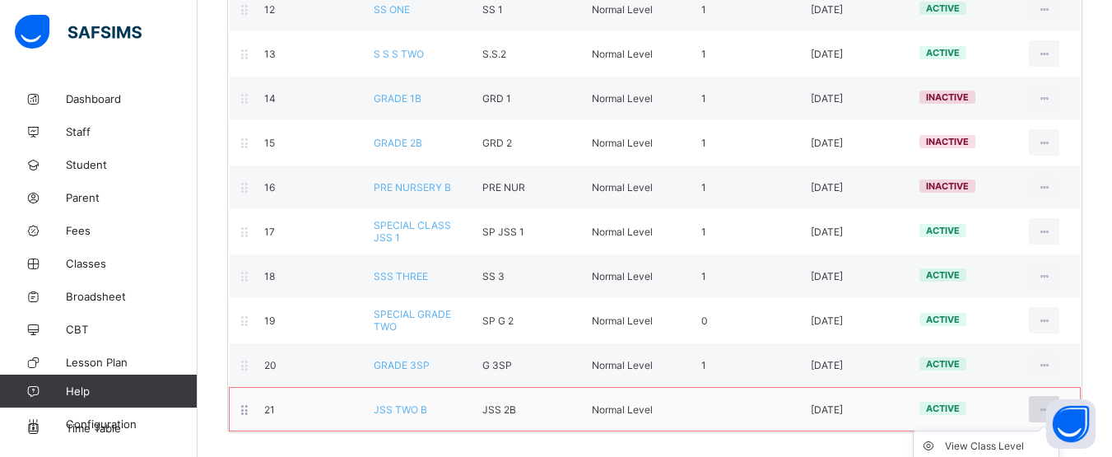
click at [1045, 401] on div at bounding box center [1044, 409] width 30 height 26
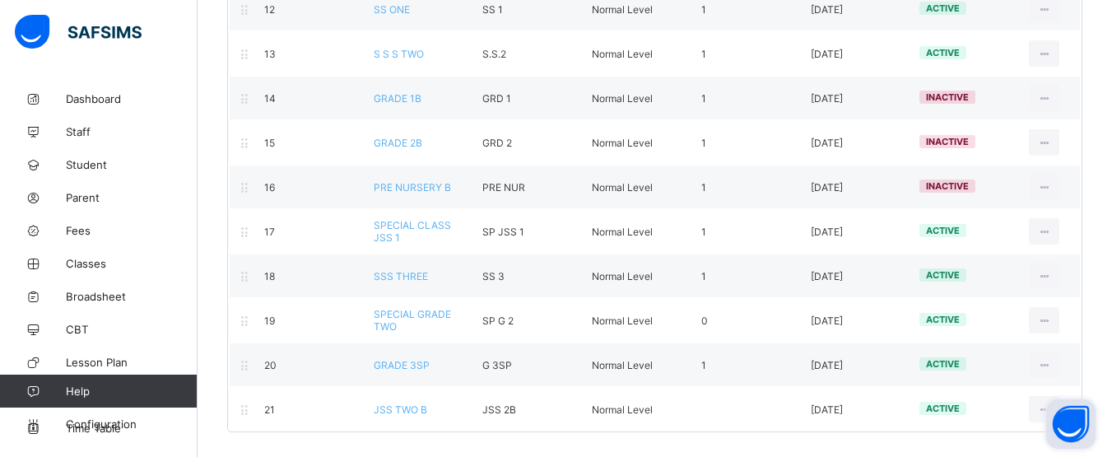
click at [1048, 411] on button "Open asap" at bounding box center [1070, 423] width 49 height 49
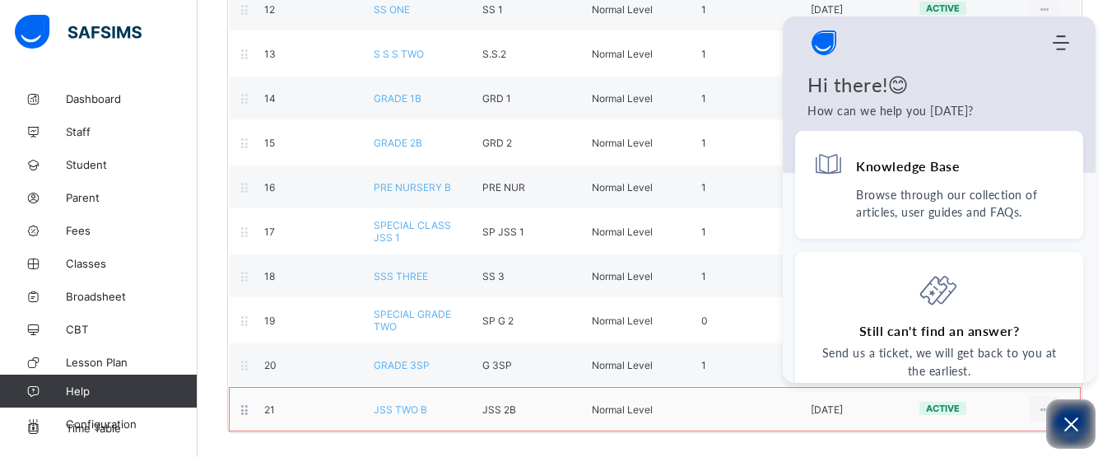
click at [1035, 410] on div "View Class Level Edit Class Level Move to section Deactivate Class Level" at bounding box center [1043, 409] width 55 height 26
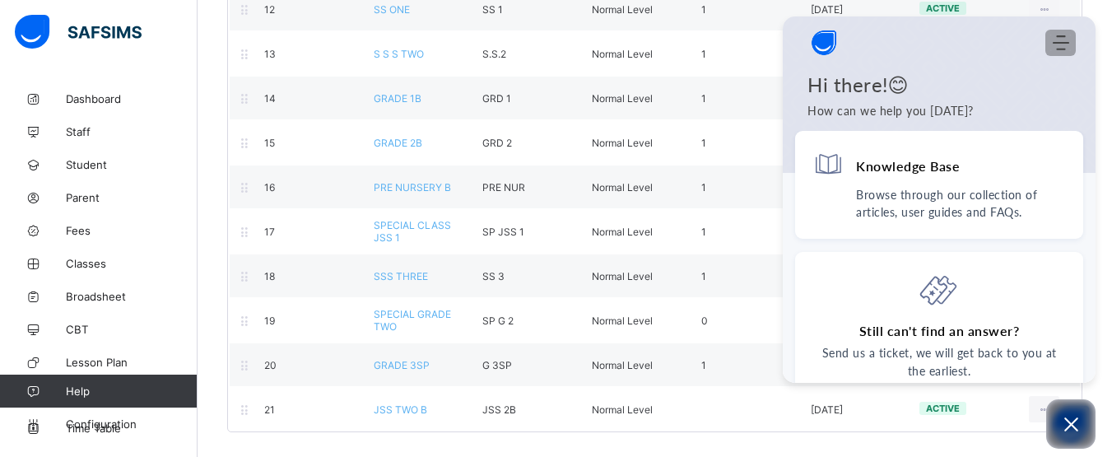
click at [1068, 43] on use "Modules Menu" at bounding box center [1061, 42] width 16 height 15
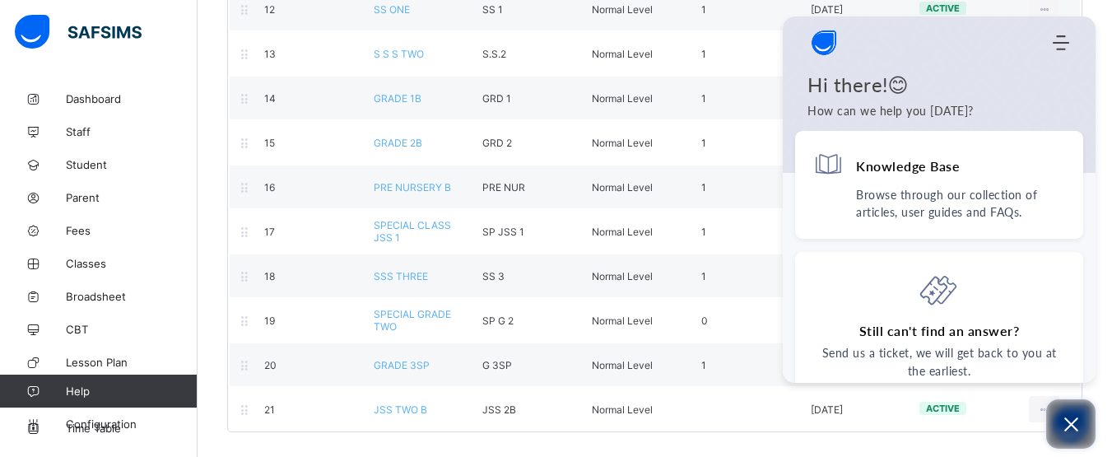
click at [1068, 432] on icon "Open asap" at bounding box center [1071, 424] width 21 height 21
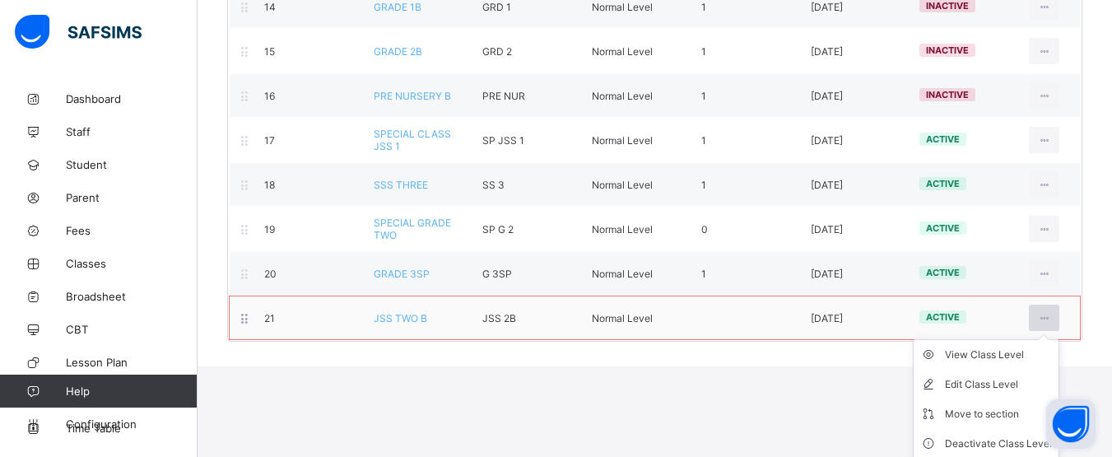
scroll to position [830, 0]
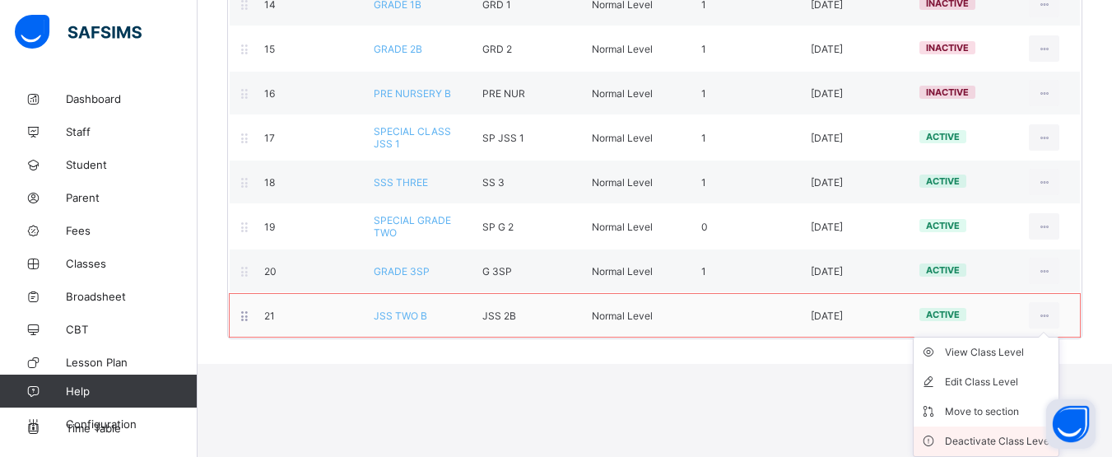
click at [1016, 440] on div "Deactivate Class Level" at bounding box center [998, 441] width 107 height 16
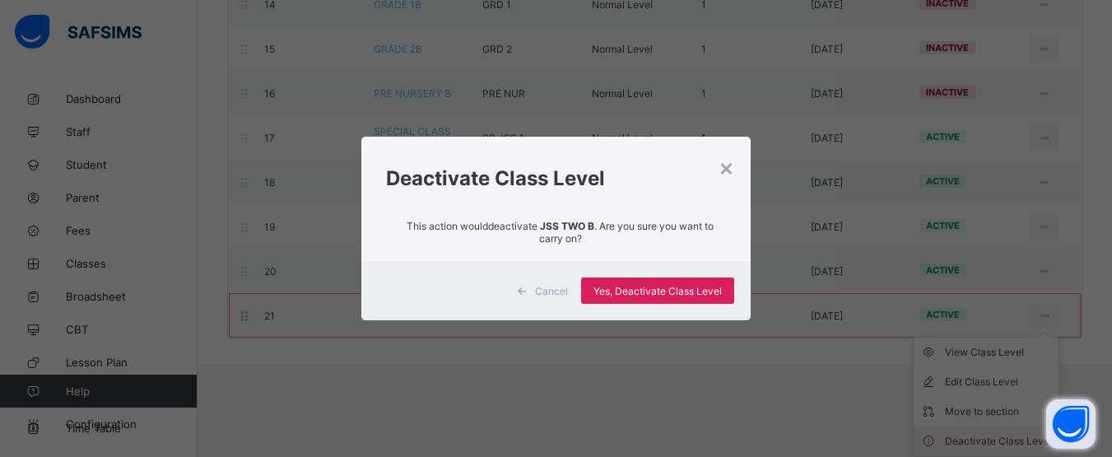
scroll to position [737, 0]
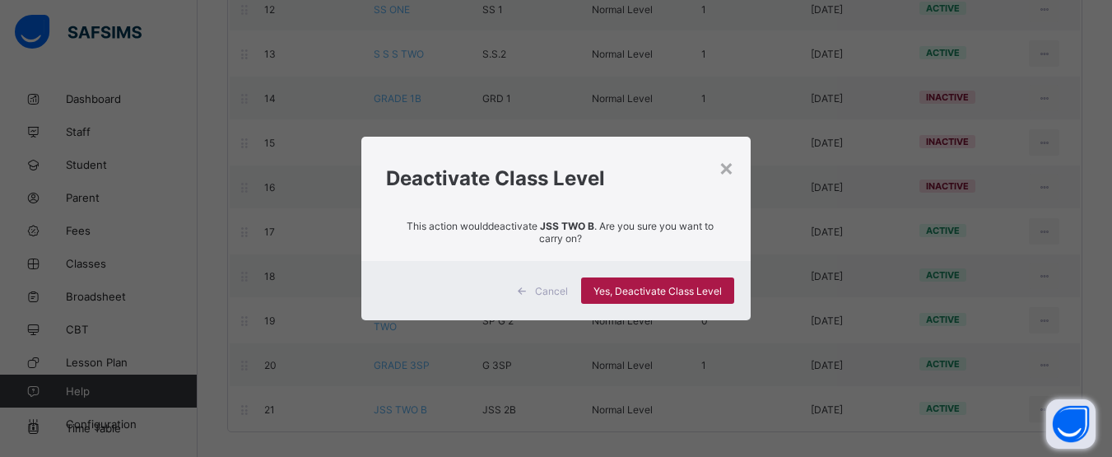
click at [658, 286] on span "Yes, Deactivate Class Level" at bounding box center [657, 291] width 128 height 12
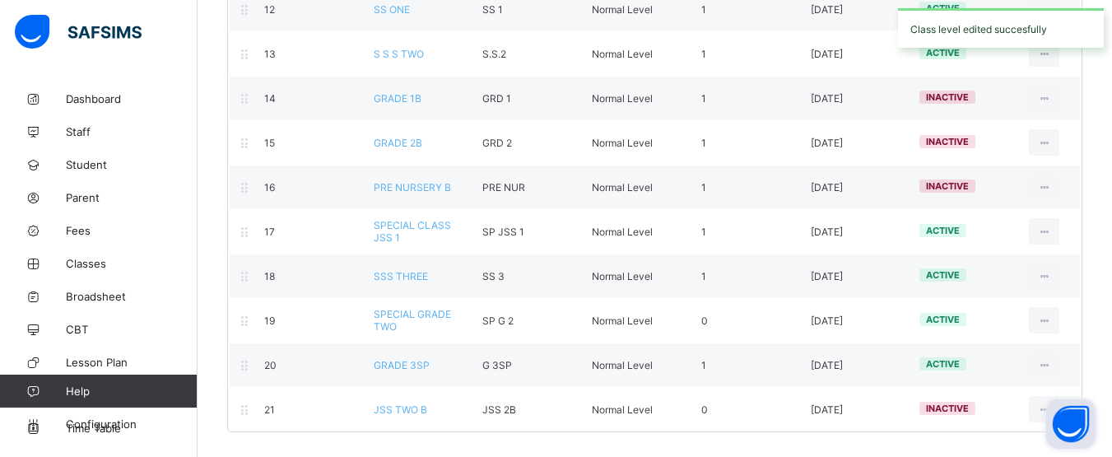
scroll to position [337, 0]
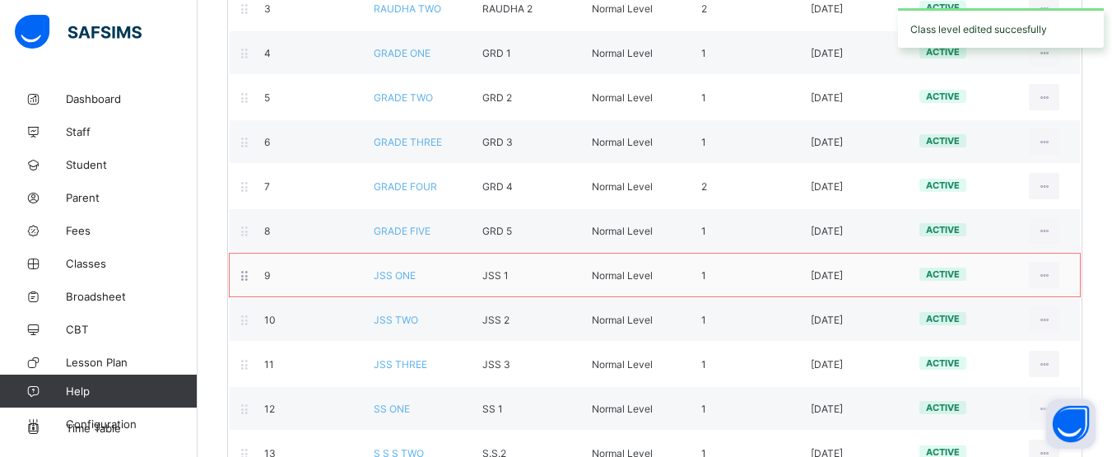
click at [398, 280] on span "JSS ONE" at bounding box center [395, 275] width 42 height 12
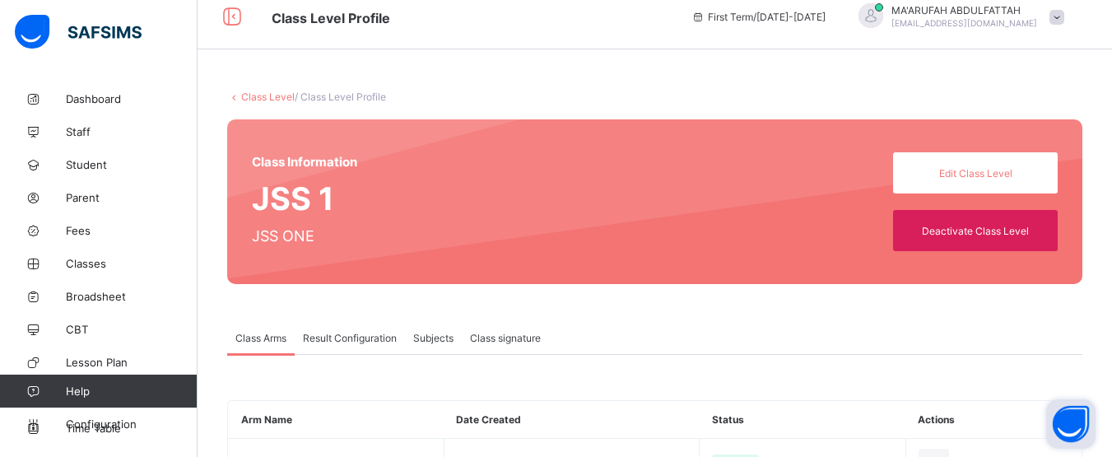
scroll to position [86, 0]
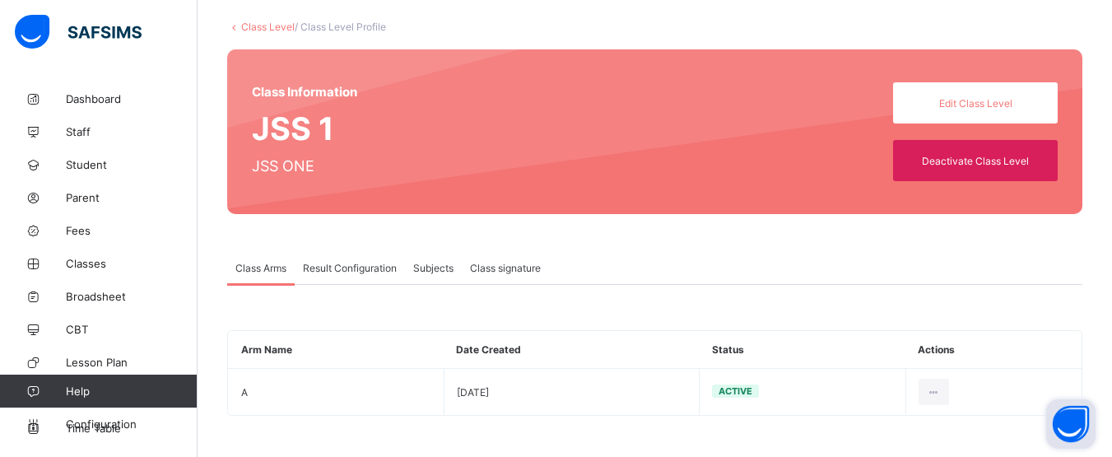
click at [354, 265] on span "Result Configuration" at bounding box center [350, 268] width 94 height 12
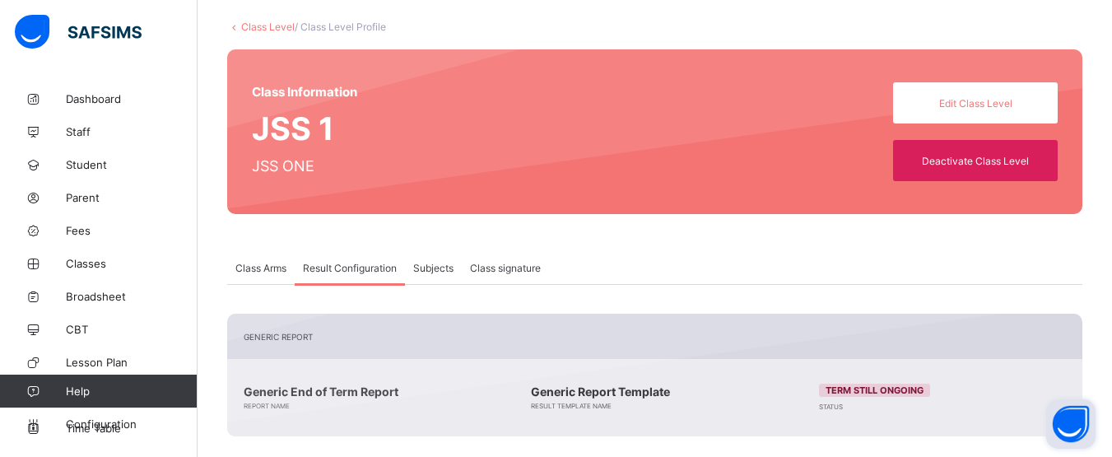
scroll to position [337, 0]
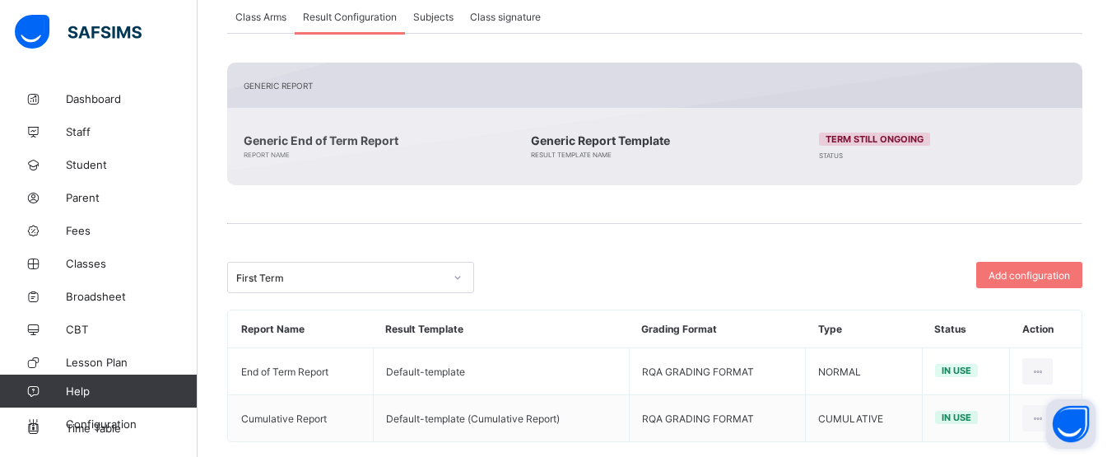
click at [258, 16] on span "Class Arms" at bounding box center [260, 17] width 51 height 12
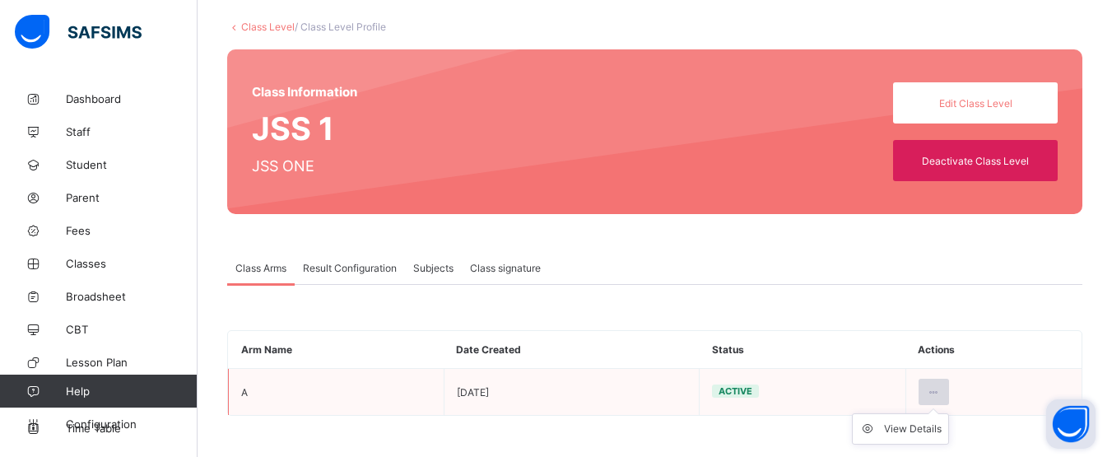
click at [941, 393] on icon at bounding box center [934, 392] width 14 height 12
click at [312, 21] on span "/ Class Level Profile" at bounding box center [340, 27] width 91 height 12
click at [270, 21] on link "Class Level" at bounding box center [267, 27] width 53 height 12
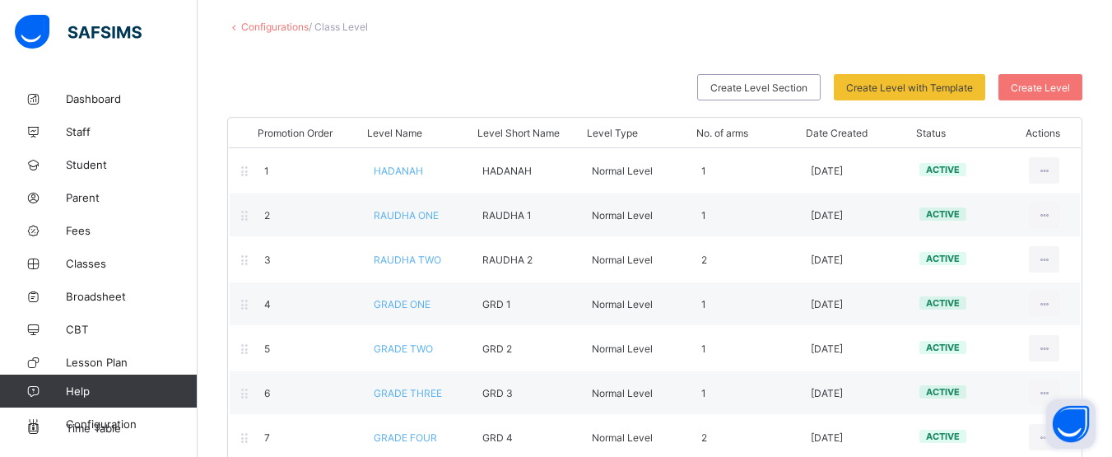
scroll to position [486, 0]
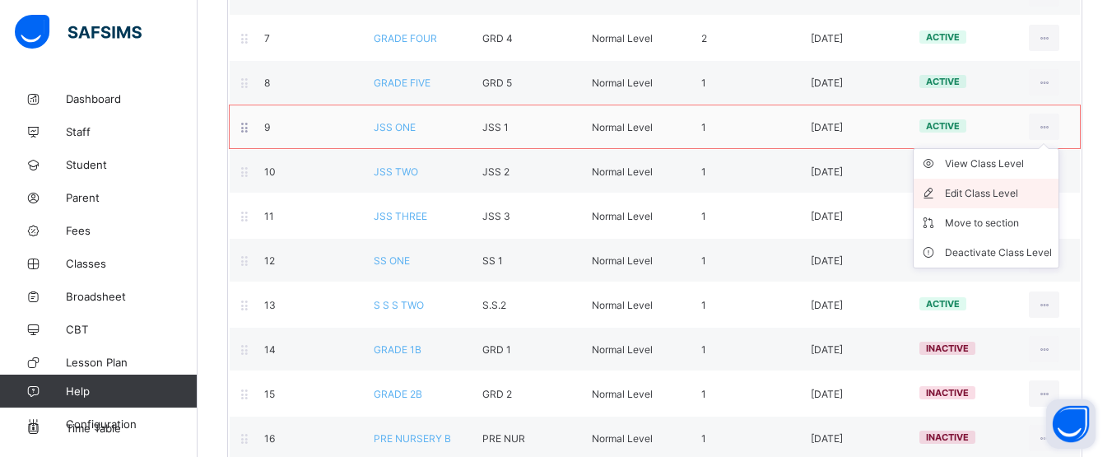
click at [1035, 189] on div "Edit Class Level" at bounding box center [998, 193] width 107 height 16
type input "*******"
type input "*****"
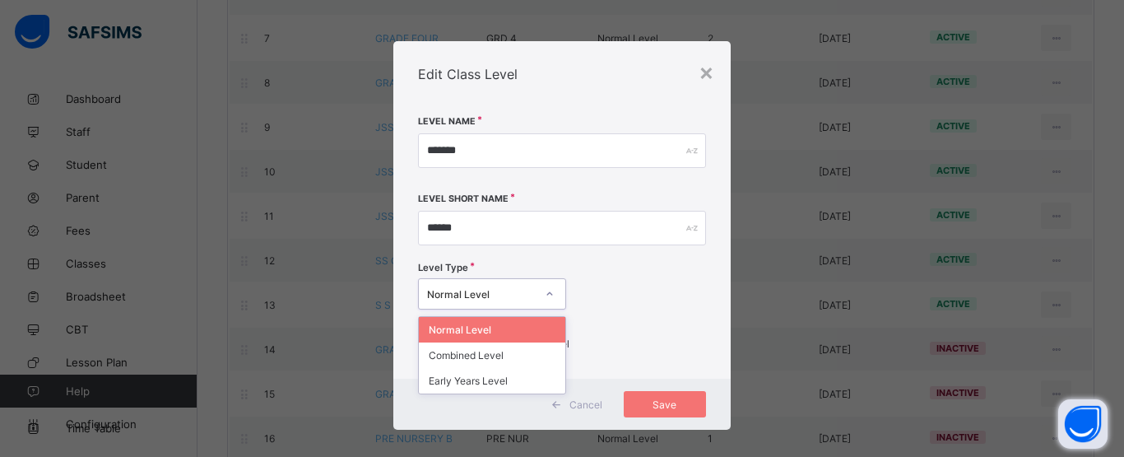
click at [514, 290] on div "Normal Level" at bounding box center [481, 294] width 109 height 12
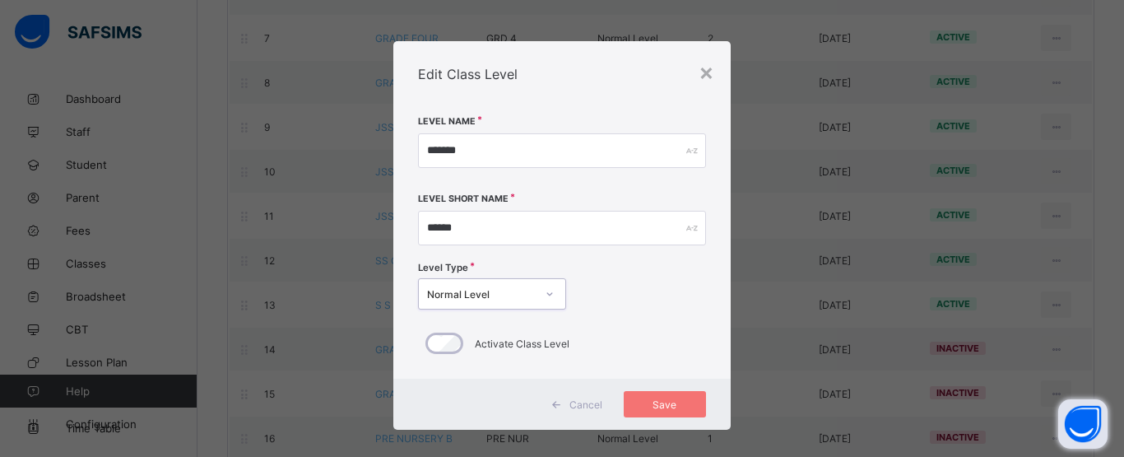
click at [514, 290] on div "Normal Level" at bounding box center [481, 294] width 109 height 12
click at [655, 403] on span "Save" at bounding box center [665, 404] width 58 height 12
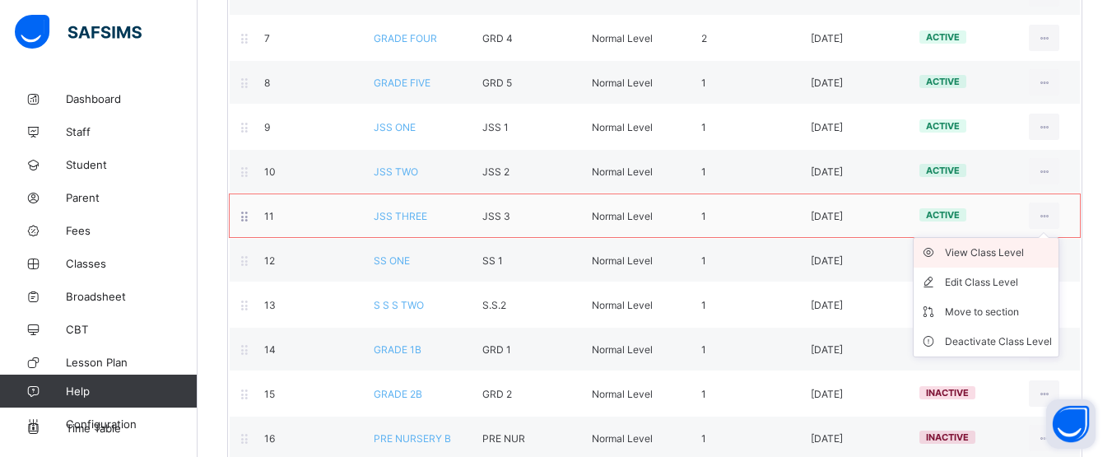
click at [1012, 255] on div "View Class Level" at bounding box center [998, 252] width 107 height 16
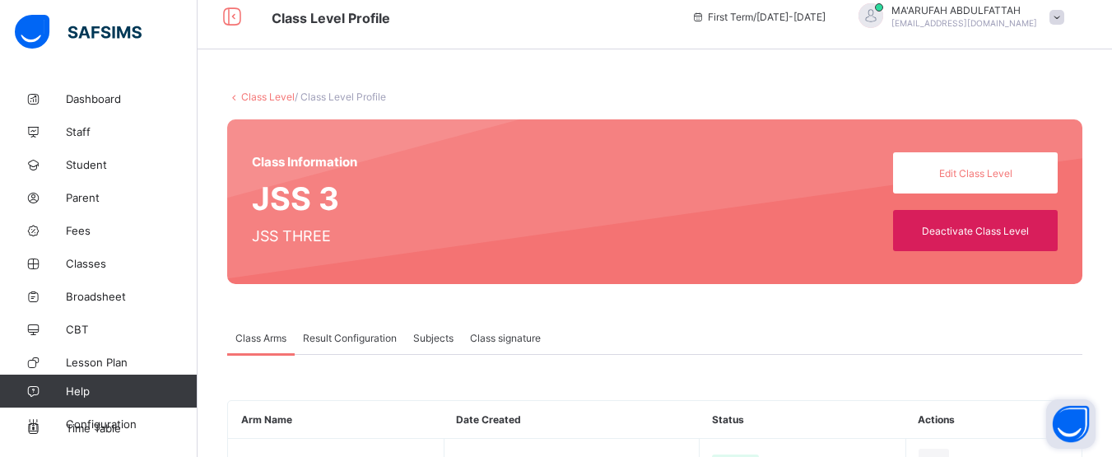
scroll to position [86, 0]
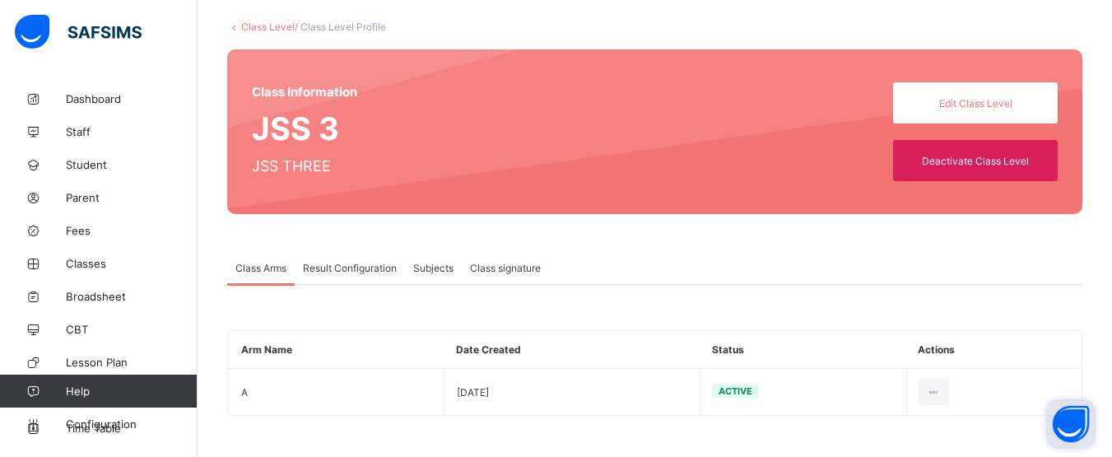
click at [360, 267] on span "Result Configuration" at bounding box center [350, 268] width 94 height 12
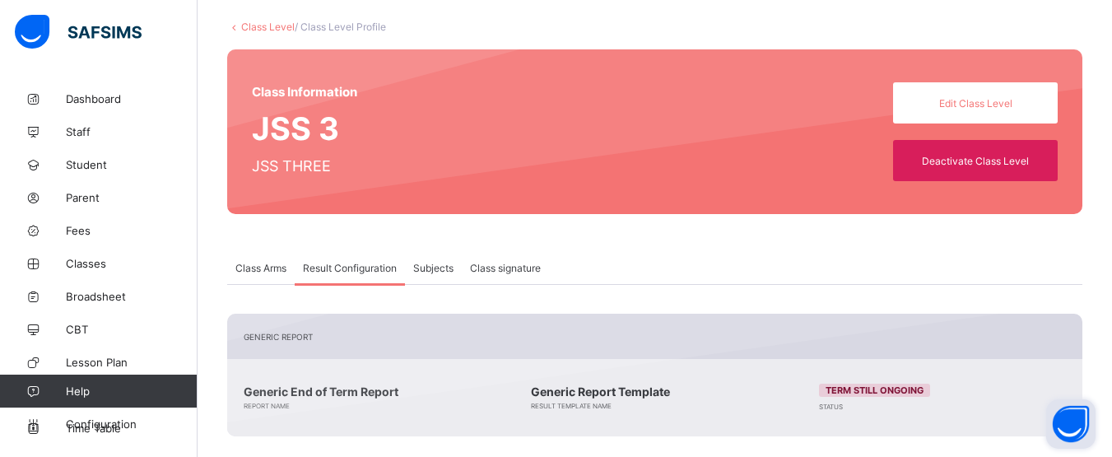
scroll to position [364, 0]
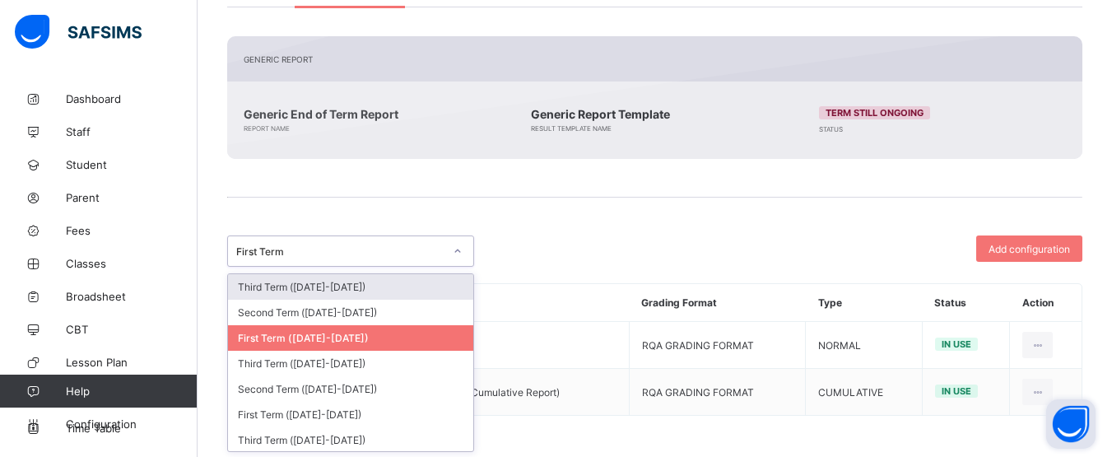
click at [371, 248] on div "First Term" at bounding box center [339, 251] width 207 height 12
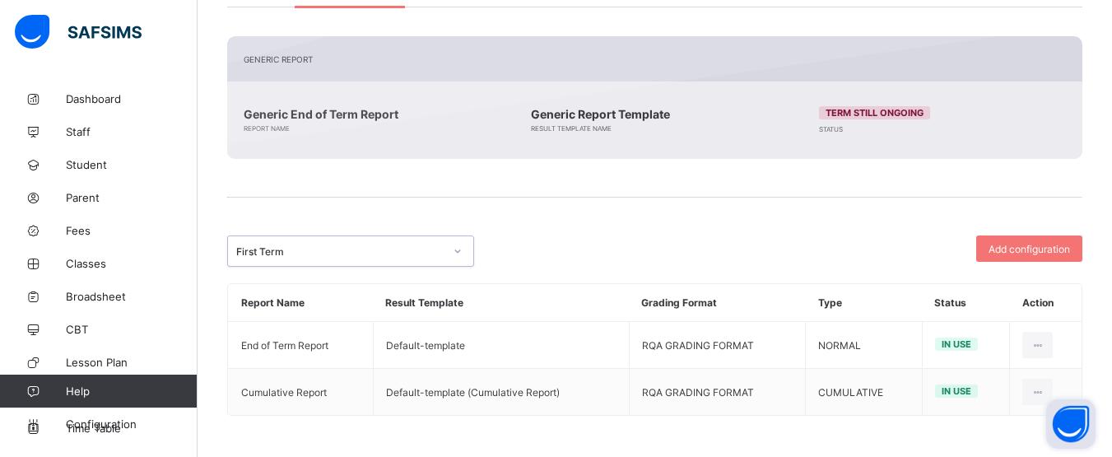
click at [371, 248] on div "First Term" at bounding box center [339, 251] width 207 height 12
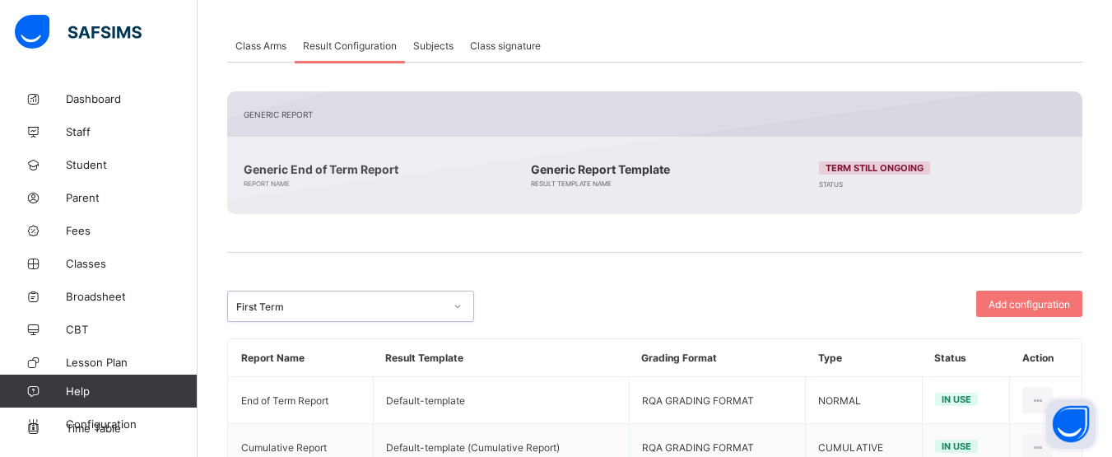
scroll to position [298, 0]
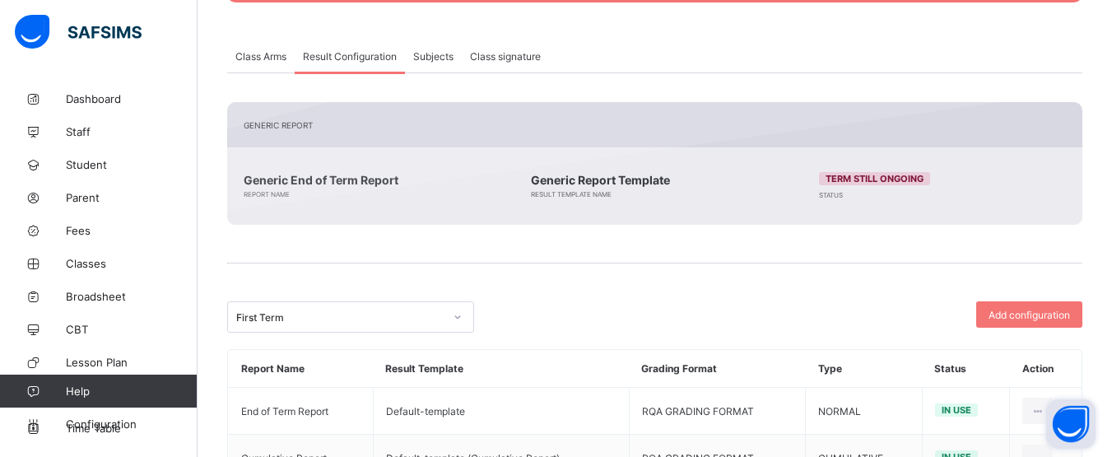
click at [248, 58] on span "Class Arms" at bounding box center [260, 56] width 51 height 12
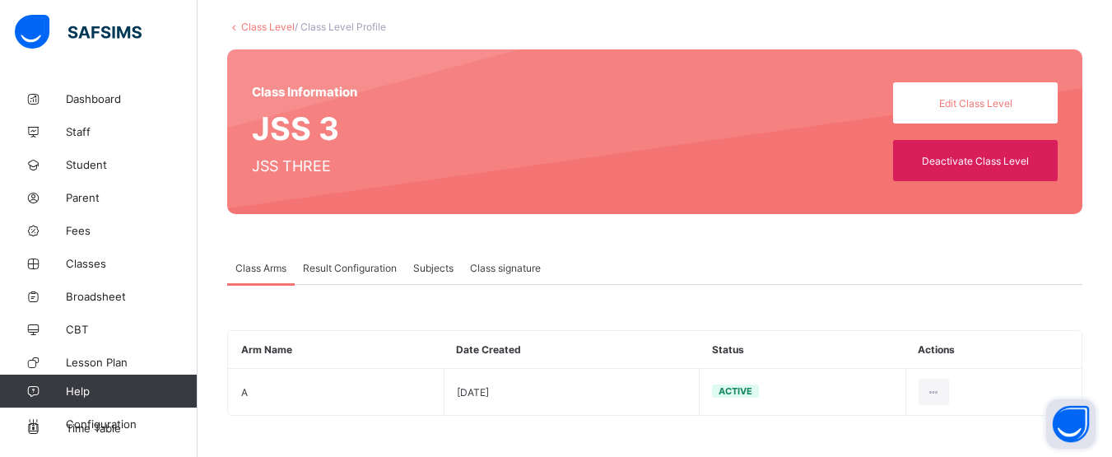
click at [370, 274] on div "Result Configuration" at bounding box center [350, 267] width 110 height 33
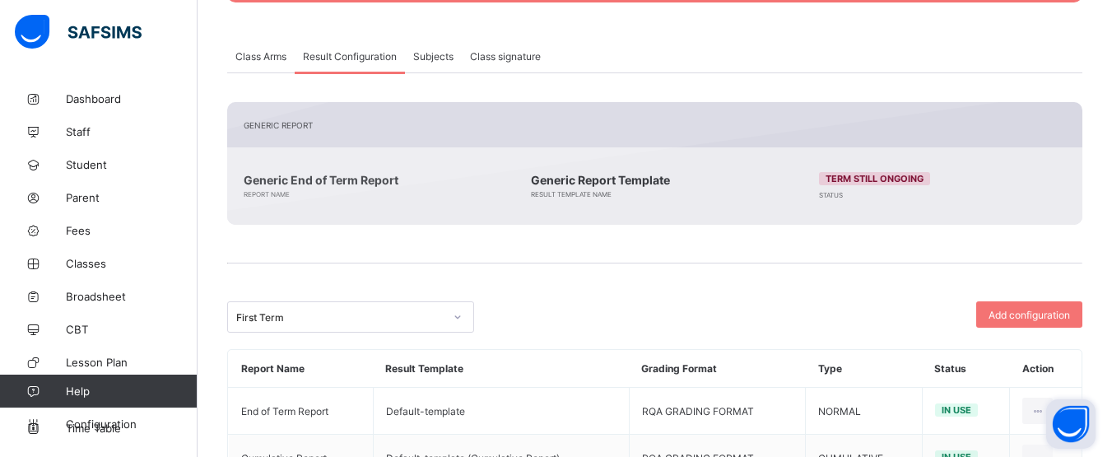
click at [265, 51] on span "Class Arms" at bounding box center [260, 56] width 51 height 12
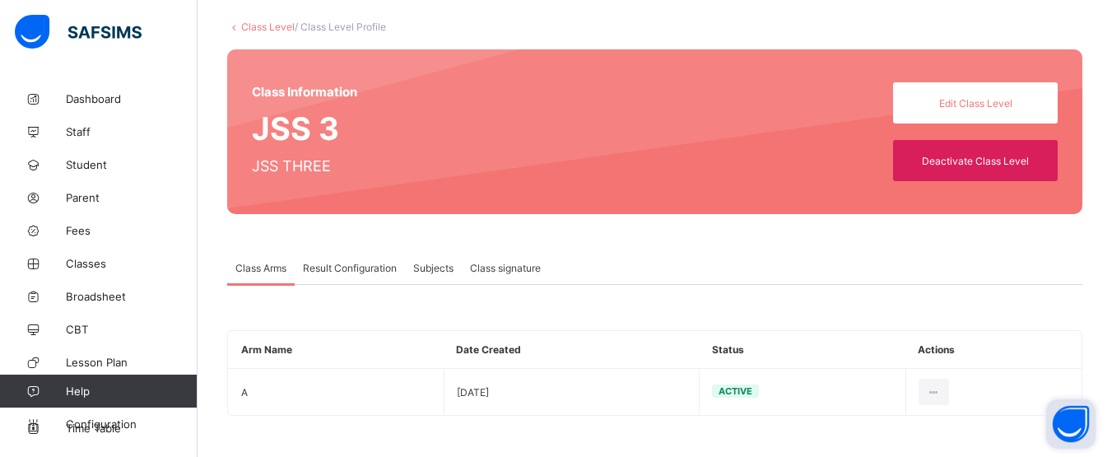
click at [255, 26] on link "Class Level" at bounding box center [267, 27] width 53 height 12
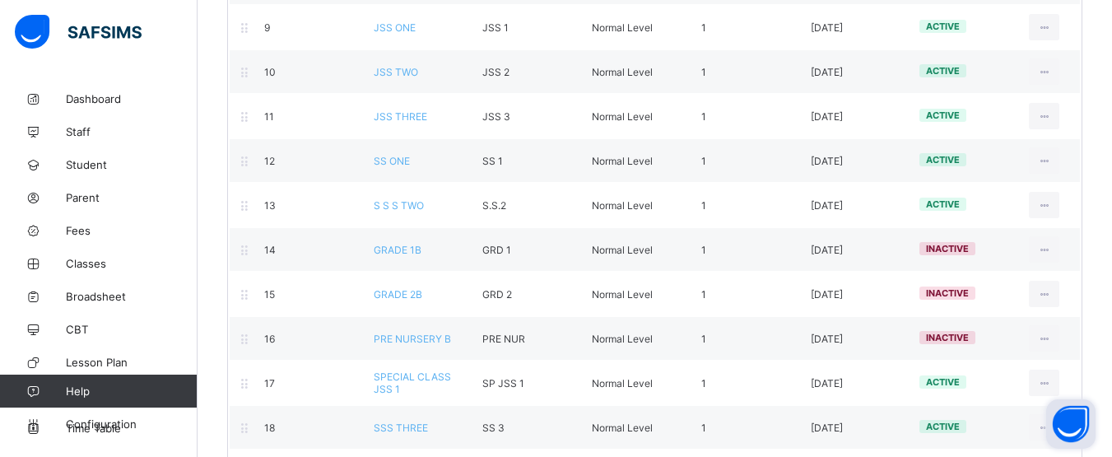
scroll to position [561, 0]
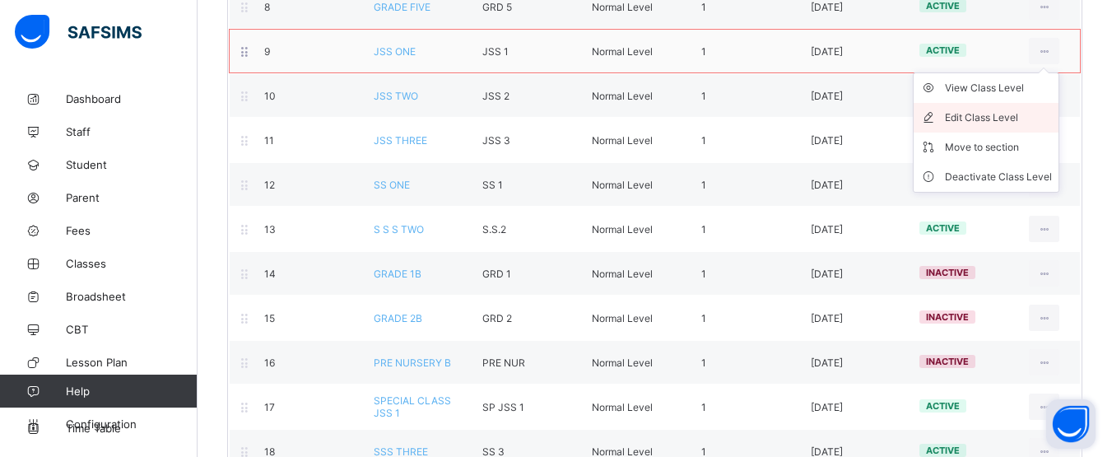
click at [1004, 120] on div "Edit Class Level" at bounding box center [998, 117] width 107 height 16
type input "*******"
type input "*****"
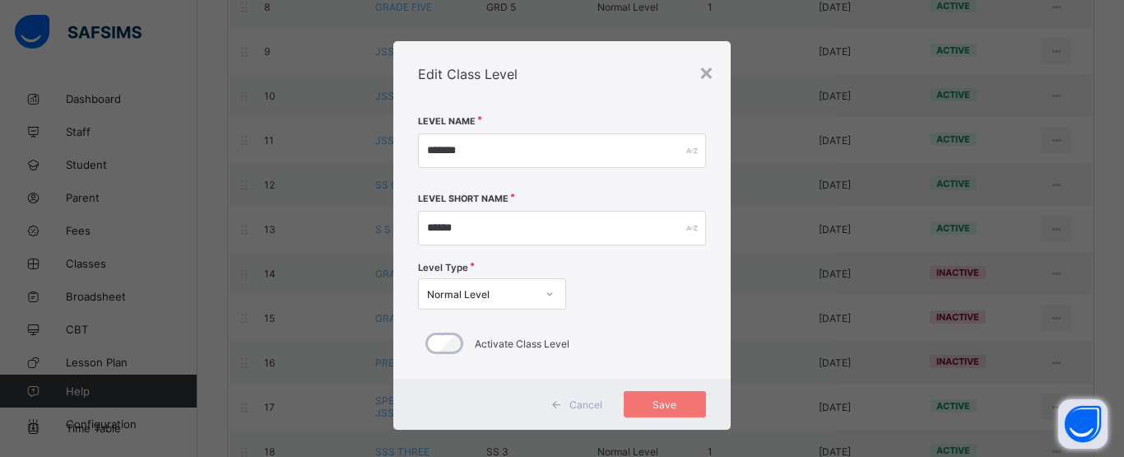
click at [523, 294] on div "Normal Level" at bounding box center [481, 294] width 109 height 12
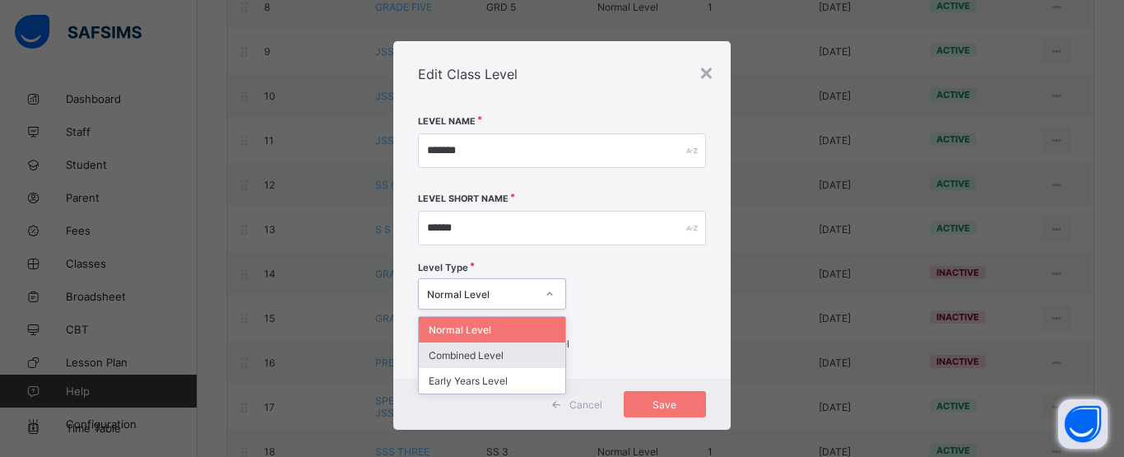
click at [495, 353] on div "Combined Level" at bounding box center [492, 355] width 147 height 26
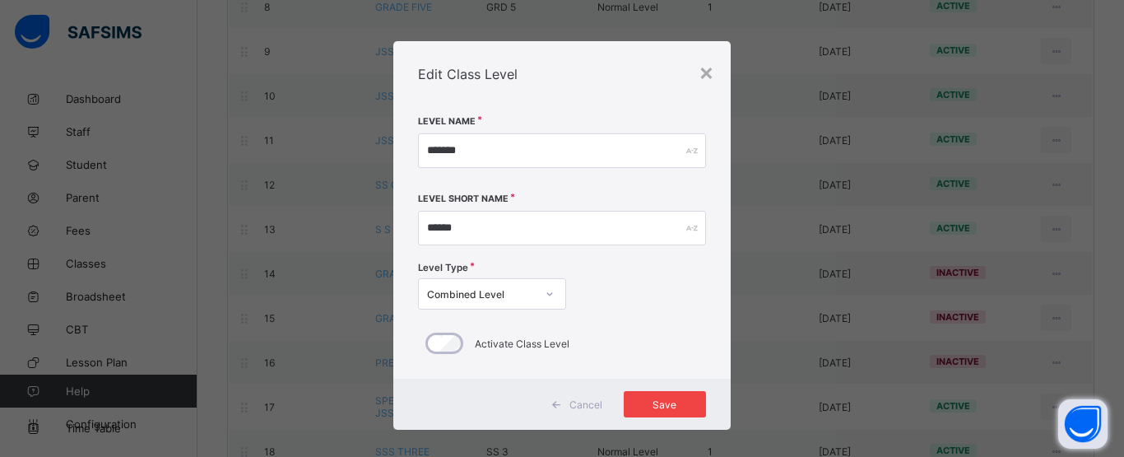
click at [656, 393] on div "Save" at bounding box center [665, 404] width 82 height 26
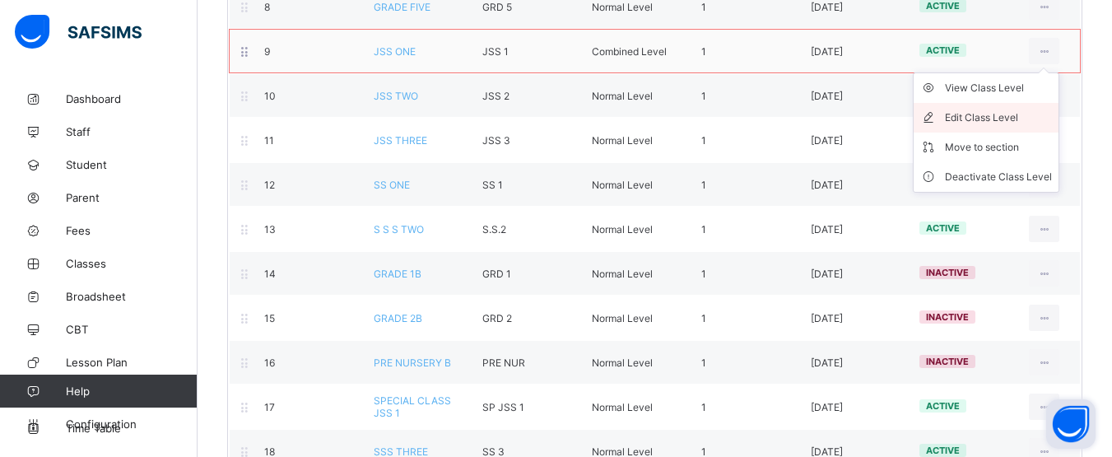
click at [980, 123] on div "Edit Class Level" at bounding box center [998, 117] width 107 height 16
type input "*******"
type input "*****"
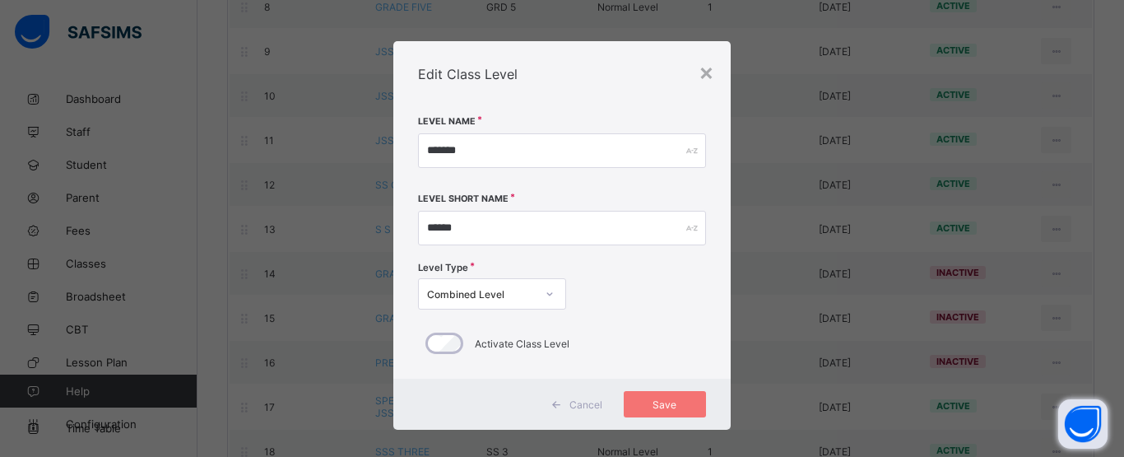
click at [483, 298] on div "Combined Level" at bounding box center [481, 294] width 109 height 12
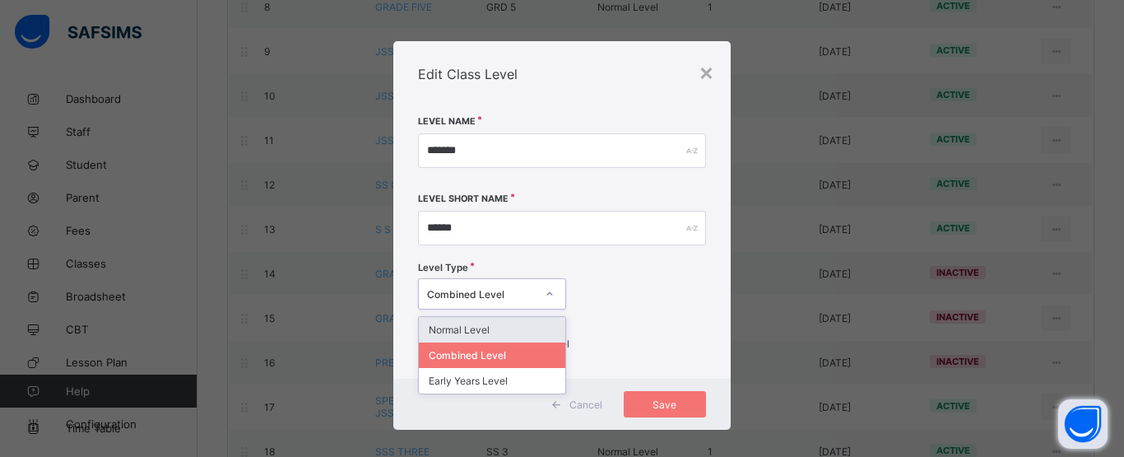
click at [474, 335] on div "Normal Level" at bounding box center [492, 330] width 147 height 26
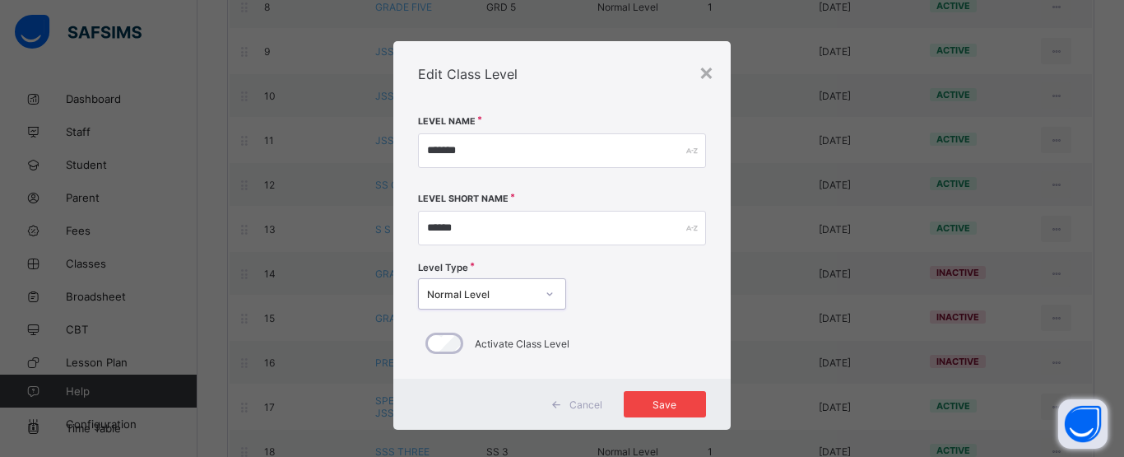
click at [667, 412] on div "Save" at bounding box center [665, 404] width 82 height 26
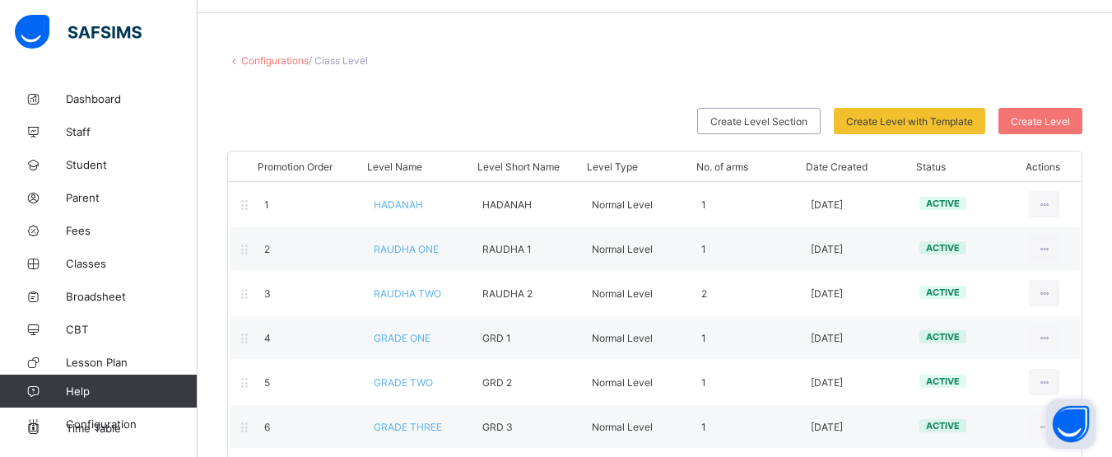
scroll to position [45, 0]
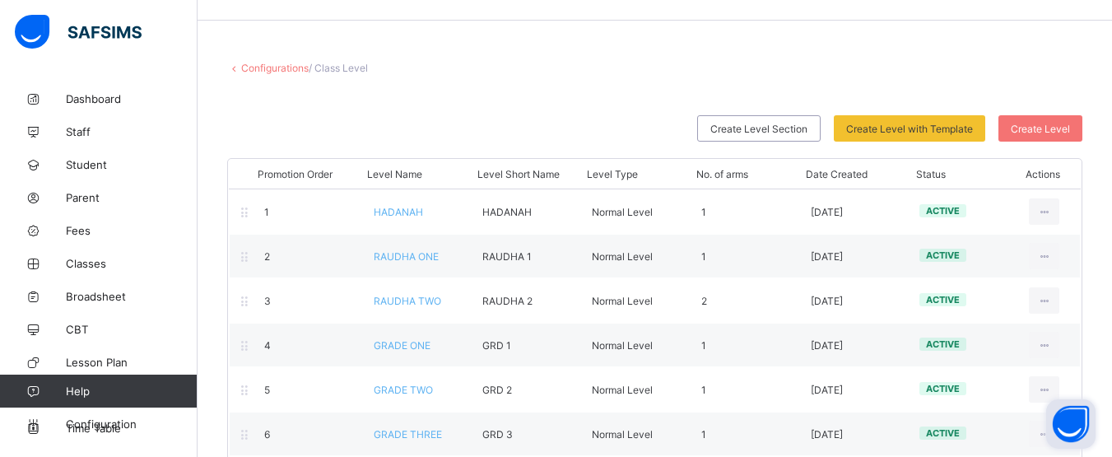
click at [330, 70] on span "/ Class Level" at bounding box center [338, 68] width 59 height 12
click at [253, 72] on link "Configurations" at bounding box center [274, 68] width 67 height 12
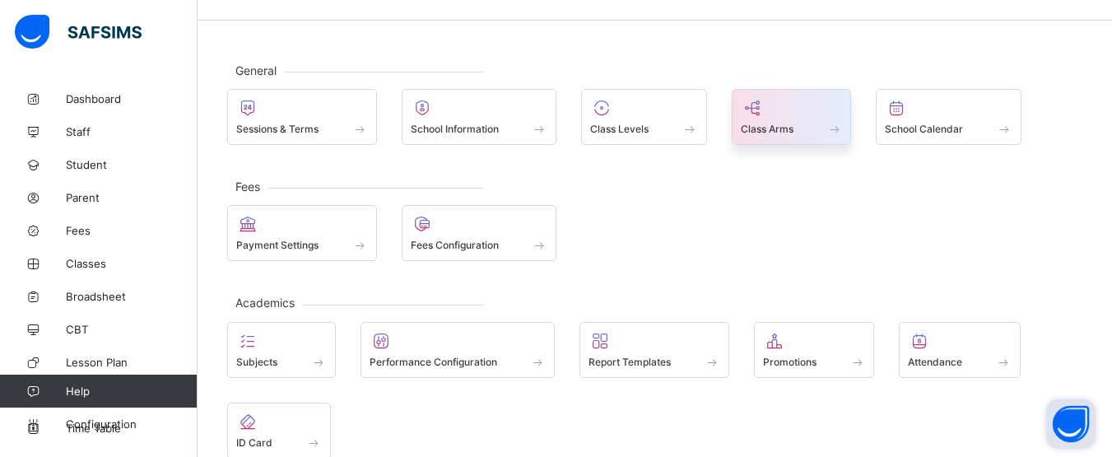
click at [766, 114] on div at bounding box center [792, 108] width 102 height 20
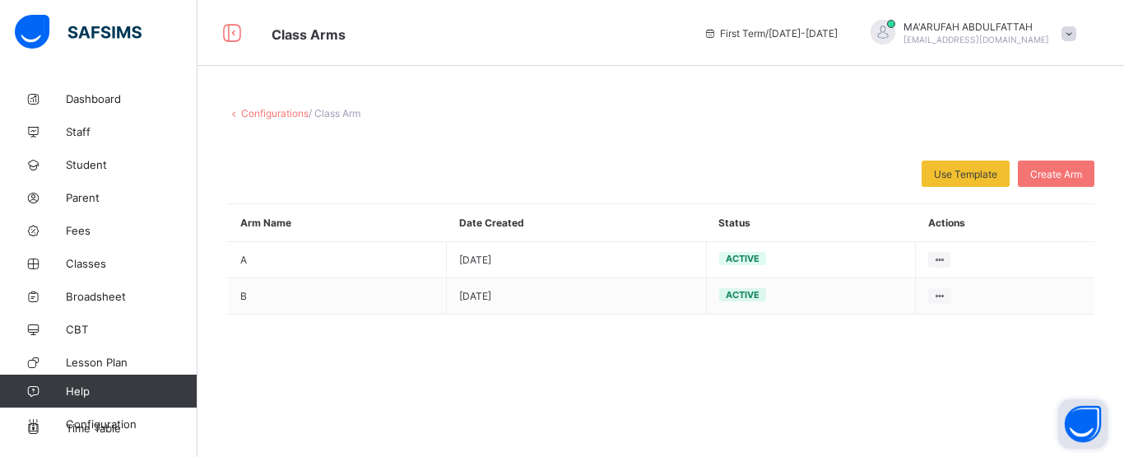
click at [266, 110] on link "Configurations" at bounding box center [274, 113] width 67 height 12
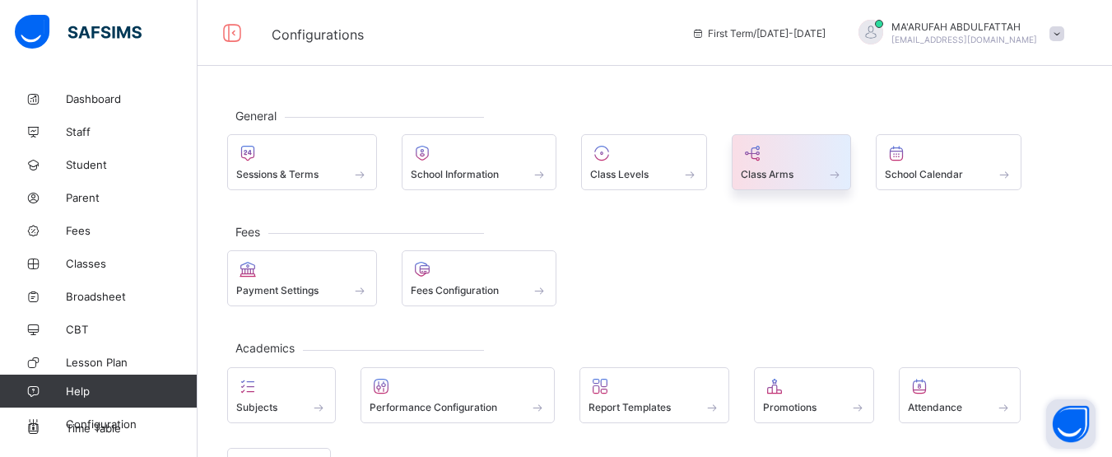
click at [780, 171] on span "Class Arms" at bounding box center [767, 174] width 53 height 12
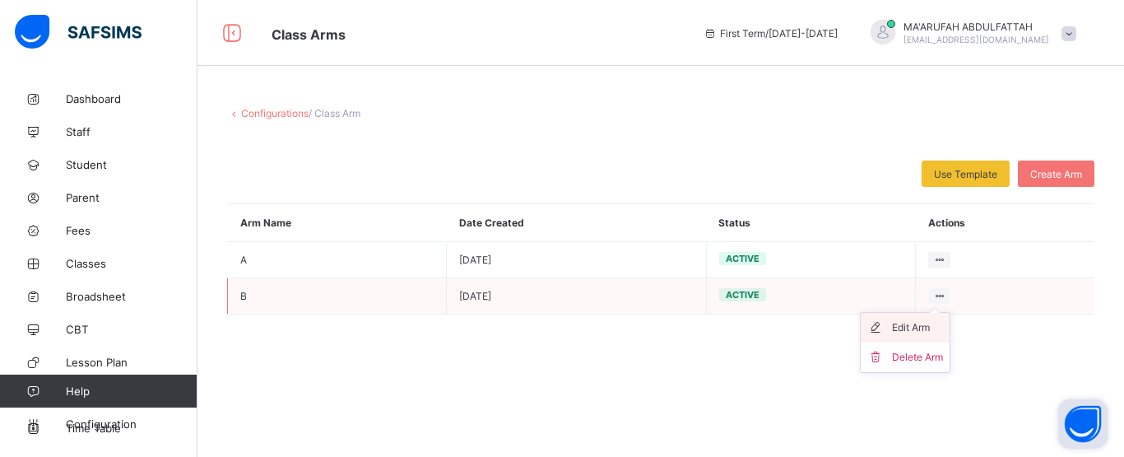
click at [895, 339] on li "Edit Arm" at bounding box center [905, 328] width 89 height 30
type input "*"
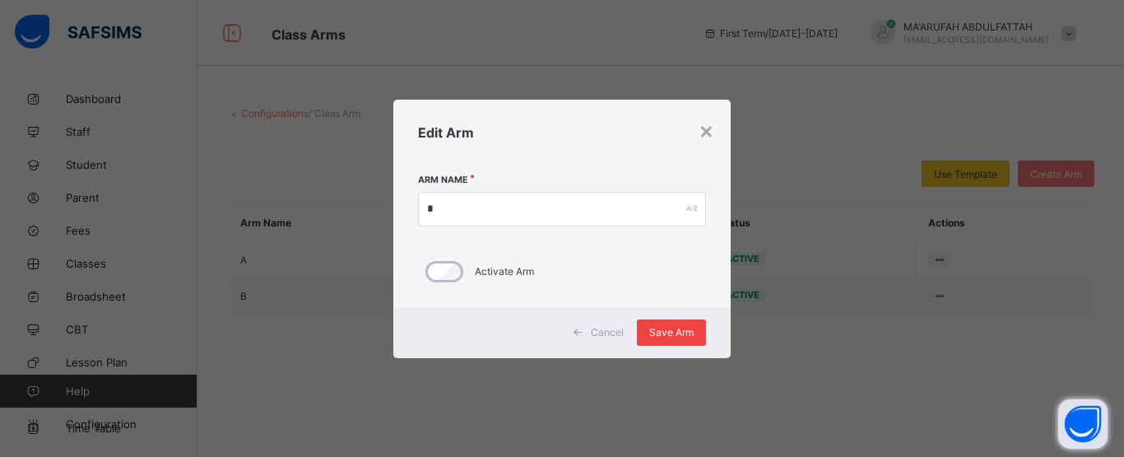
click at [666, 333] on span "Save Arm" at bounding box center [671, 332] width 44 height 12
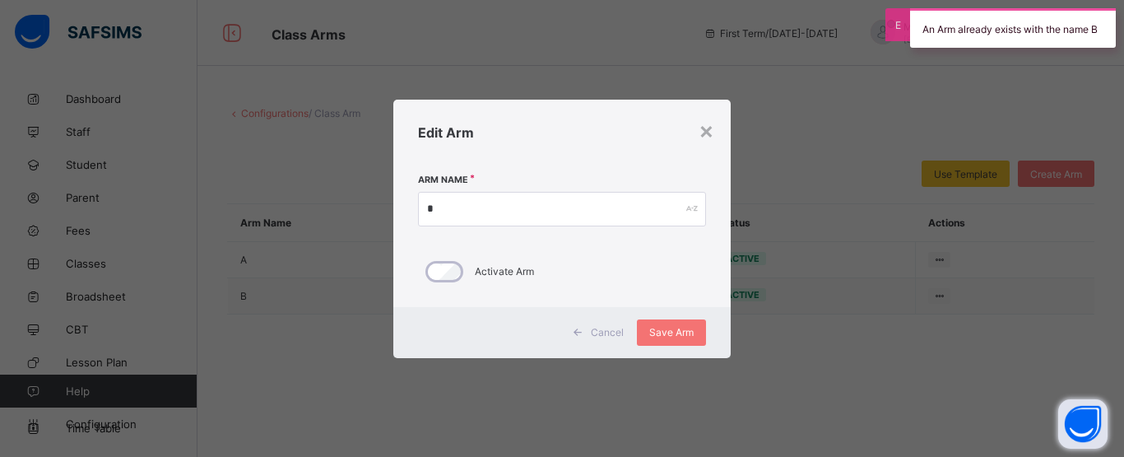
click at [249, 107] on div "× Edit Arm Arm Name * Activate Arm Cancel Save Arm" at bounding box center [562, 228] width 1124 height 457
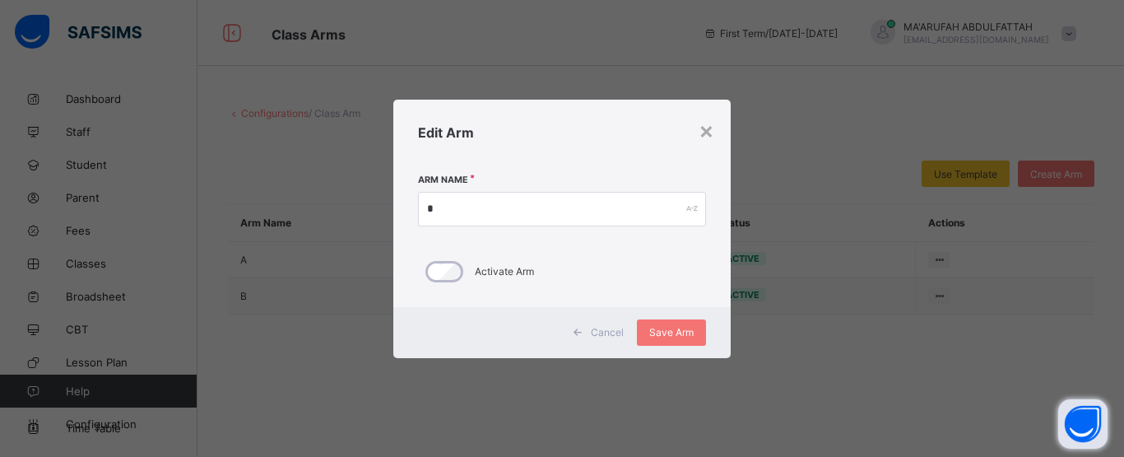
click at [702, 134] on div "×" at bounding box center [707, 130] width 16 height 28
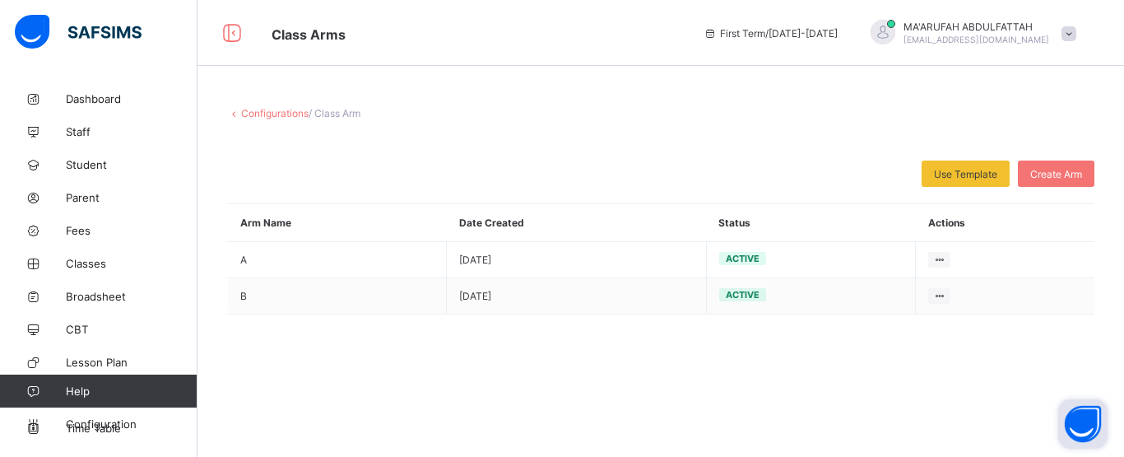
click at [702, 134] on div "Configurations / Class Arm Use Template Select from our already define template…" at bounding box center [661, 173] width 927 height 183
